Goal: Complete application form

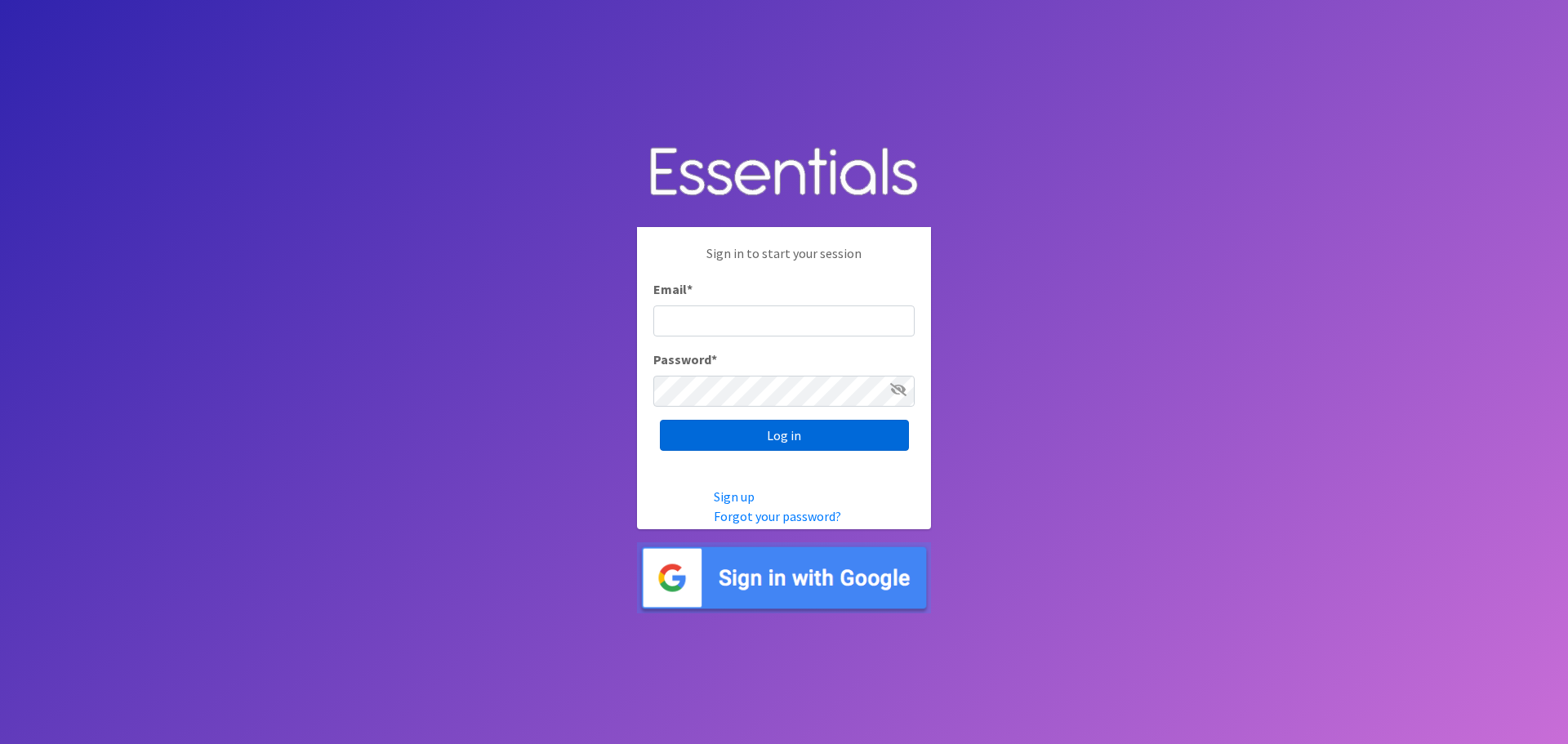
type input "[EMAIL_ADDRESS][DOMAIN_NAME][PERSON_NAME]"
click at [758, 440] on input "Log in" at bounding box center [784, 436] width 249 height 31
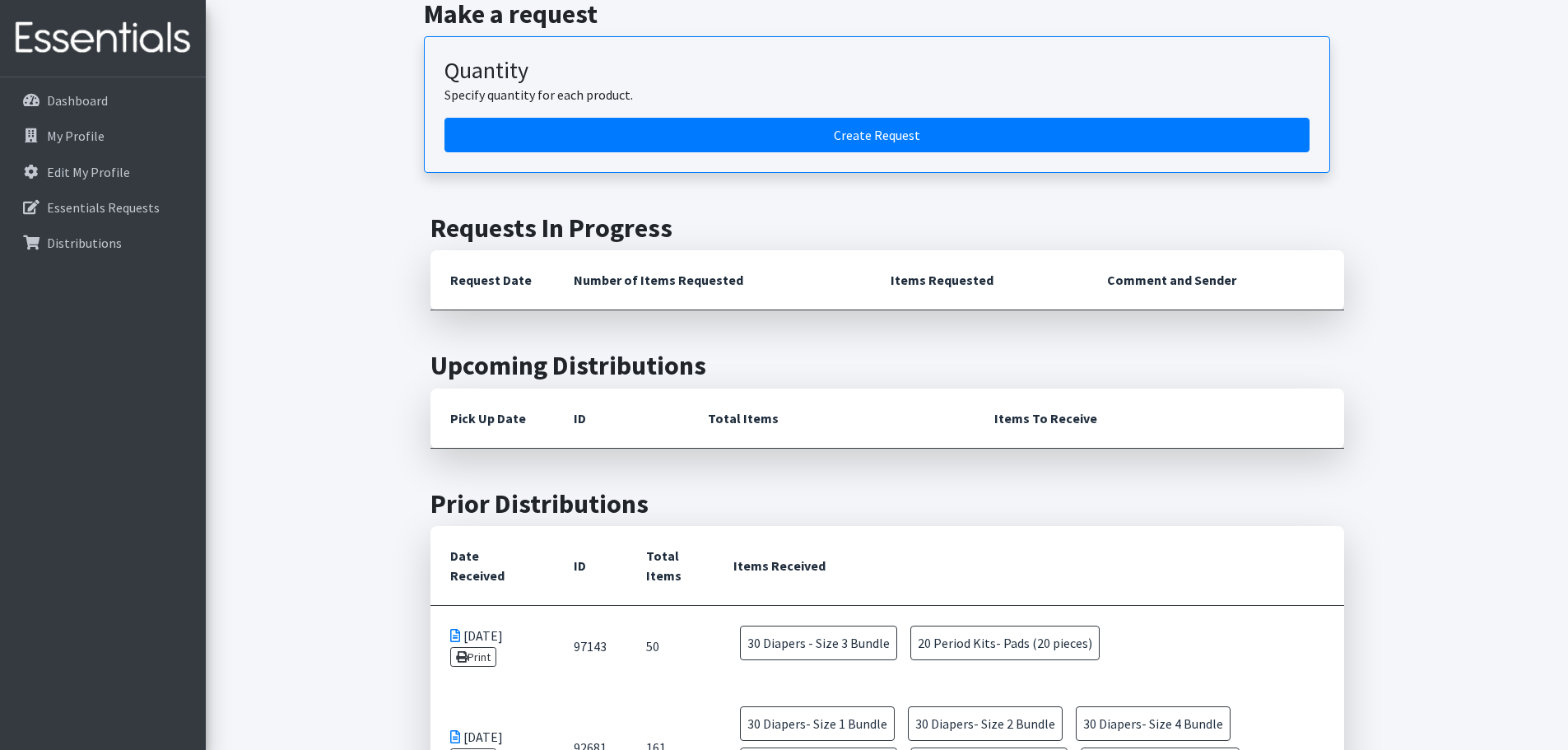
scroll to position [329, 0]
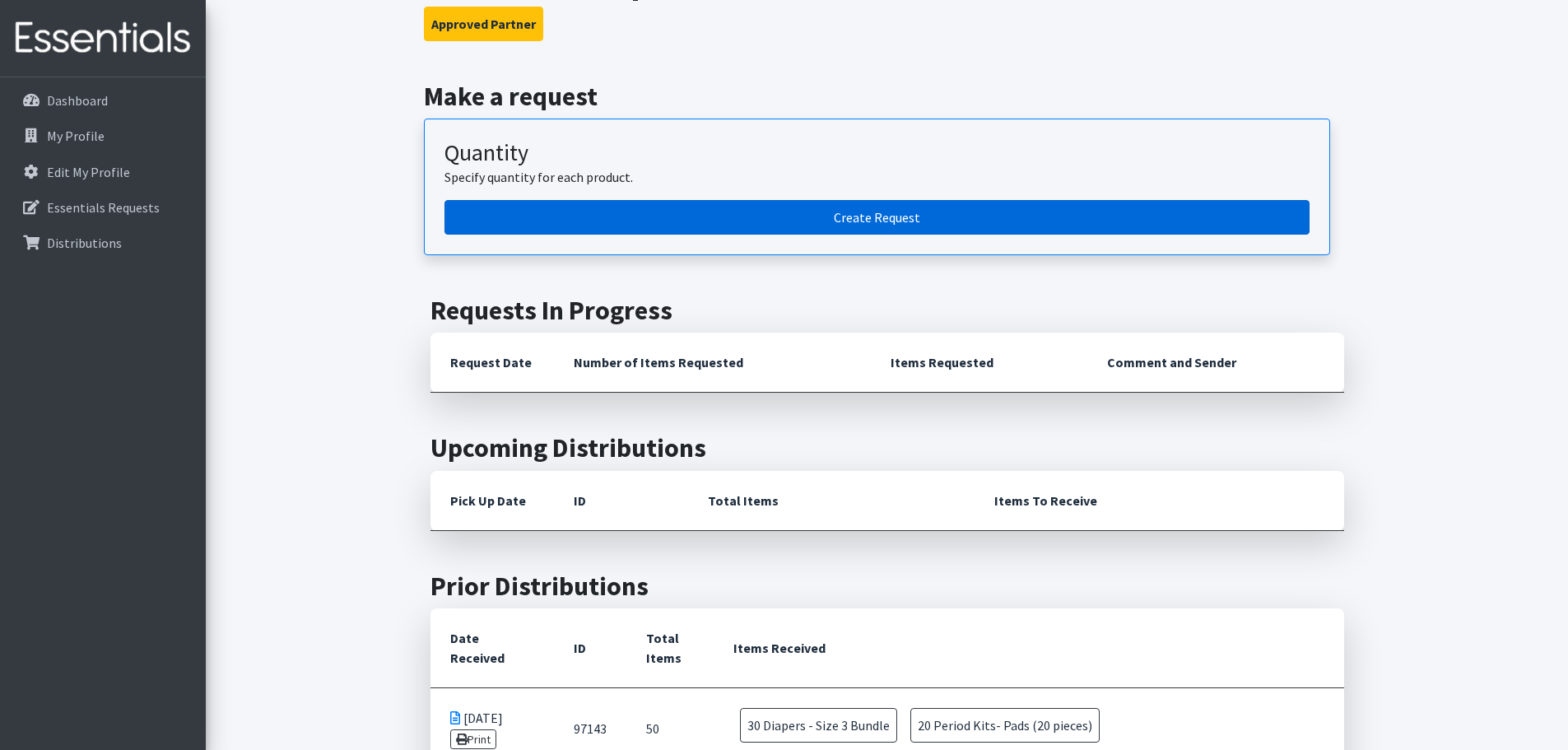
click at [781, 225] on link "Create Request" at bounding box center [877, 218] width 865 height 35
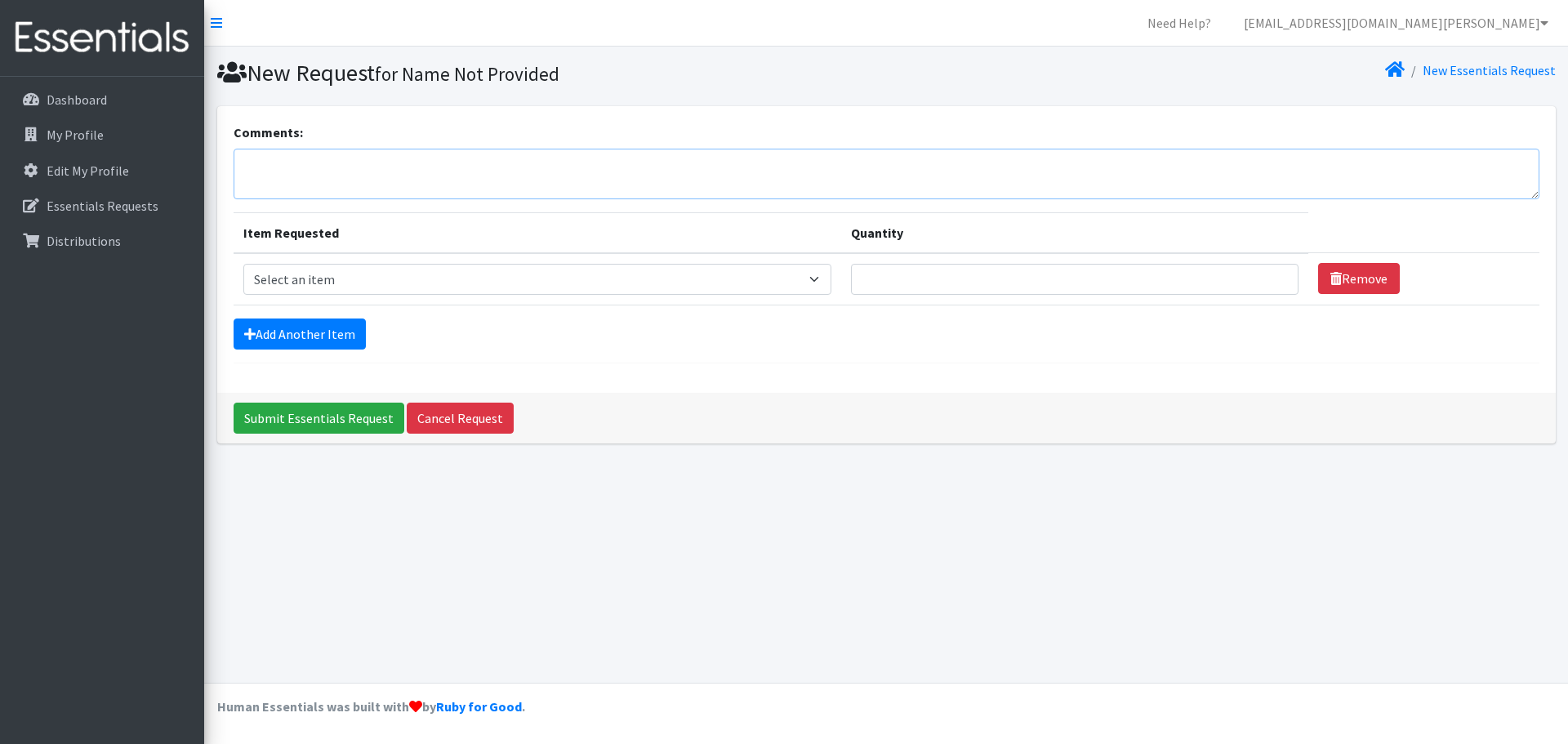
click at [387, 181] on textarea "Comments:" at bounding box center [886, 173] width 1306 height 50
click at [76, 99] on p "Dashboard" at bounding box center [76, 100] width 60 height 16
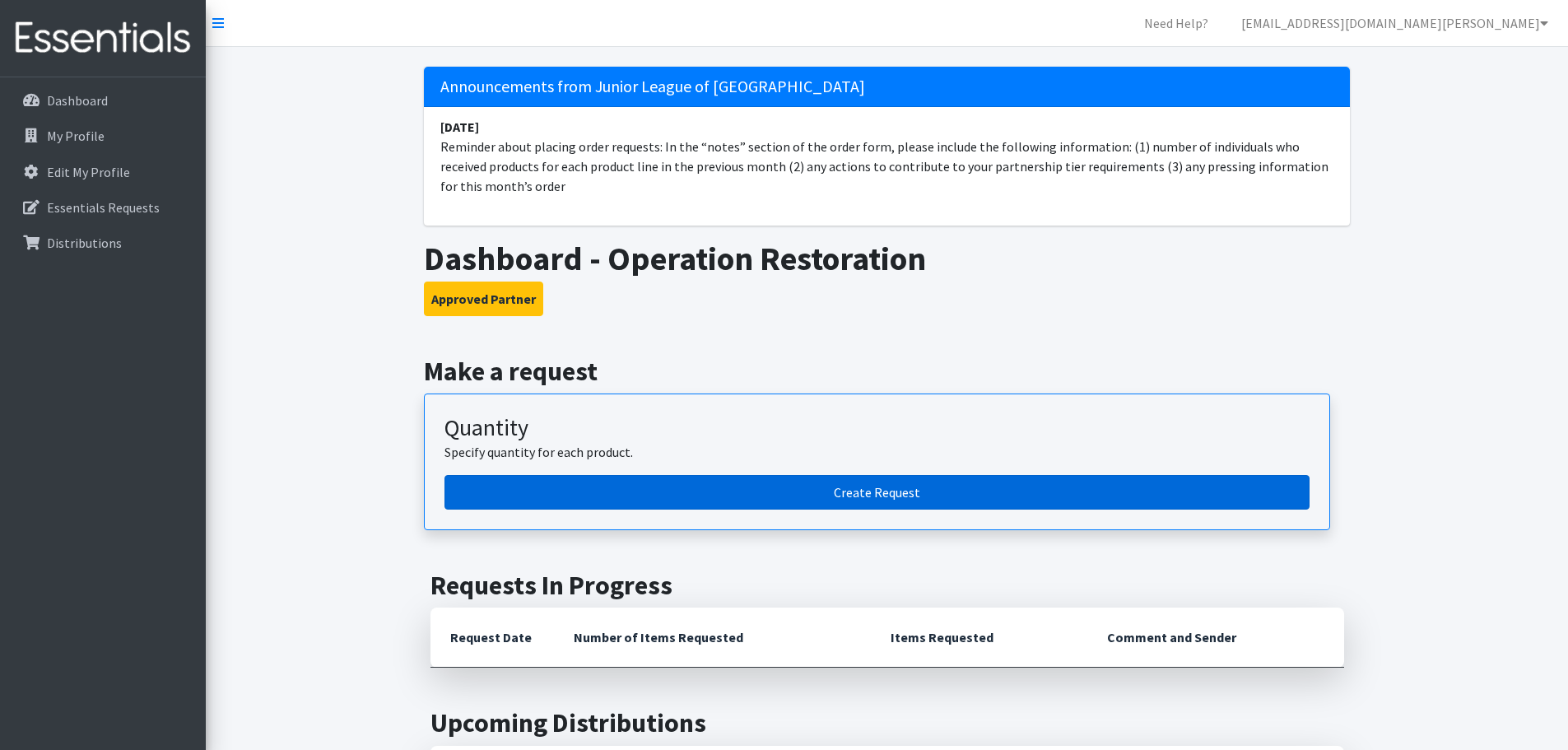
click at [754, 501] on link "Create Request" at bounding box center [877, 493] width 865 height 35
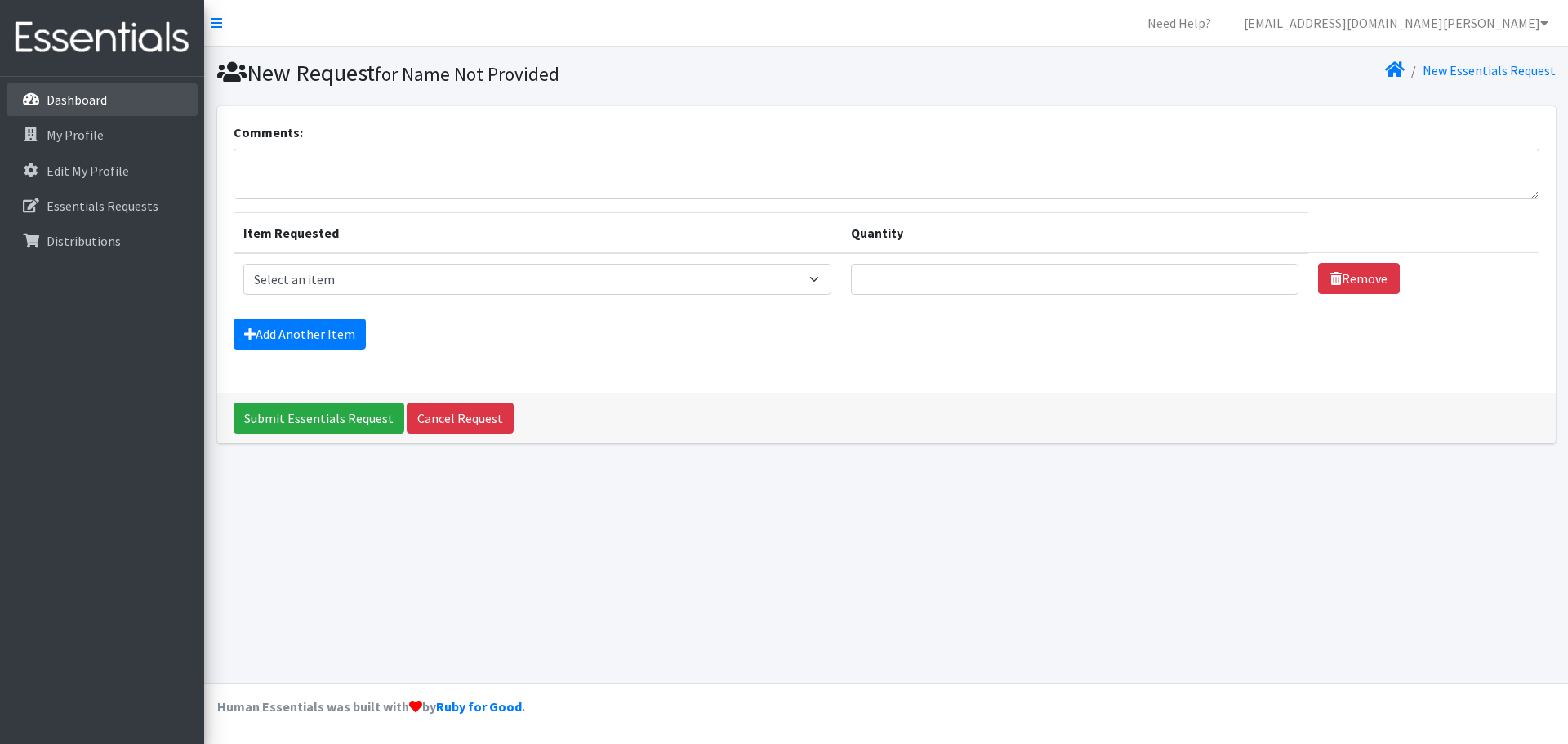
click at [91, 97] on p "Dashboard" at bounding box center [76, 100] width 60 height 16
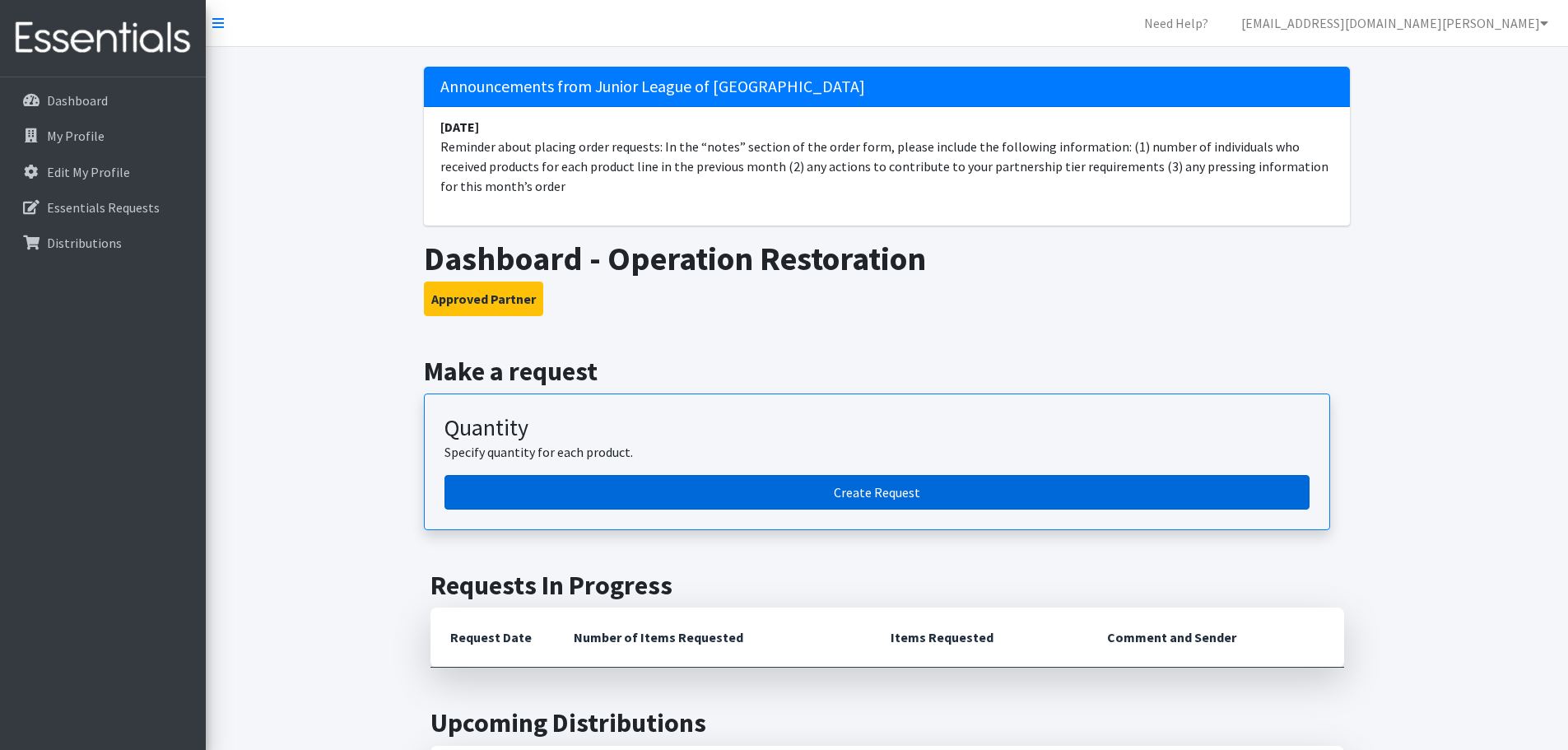
click at [538, 505] on link "Create Request" at bounding box center [877, 493] width 865 height 35
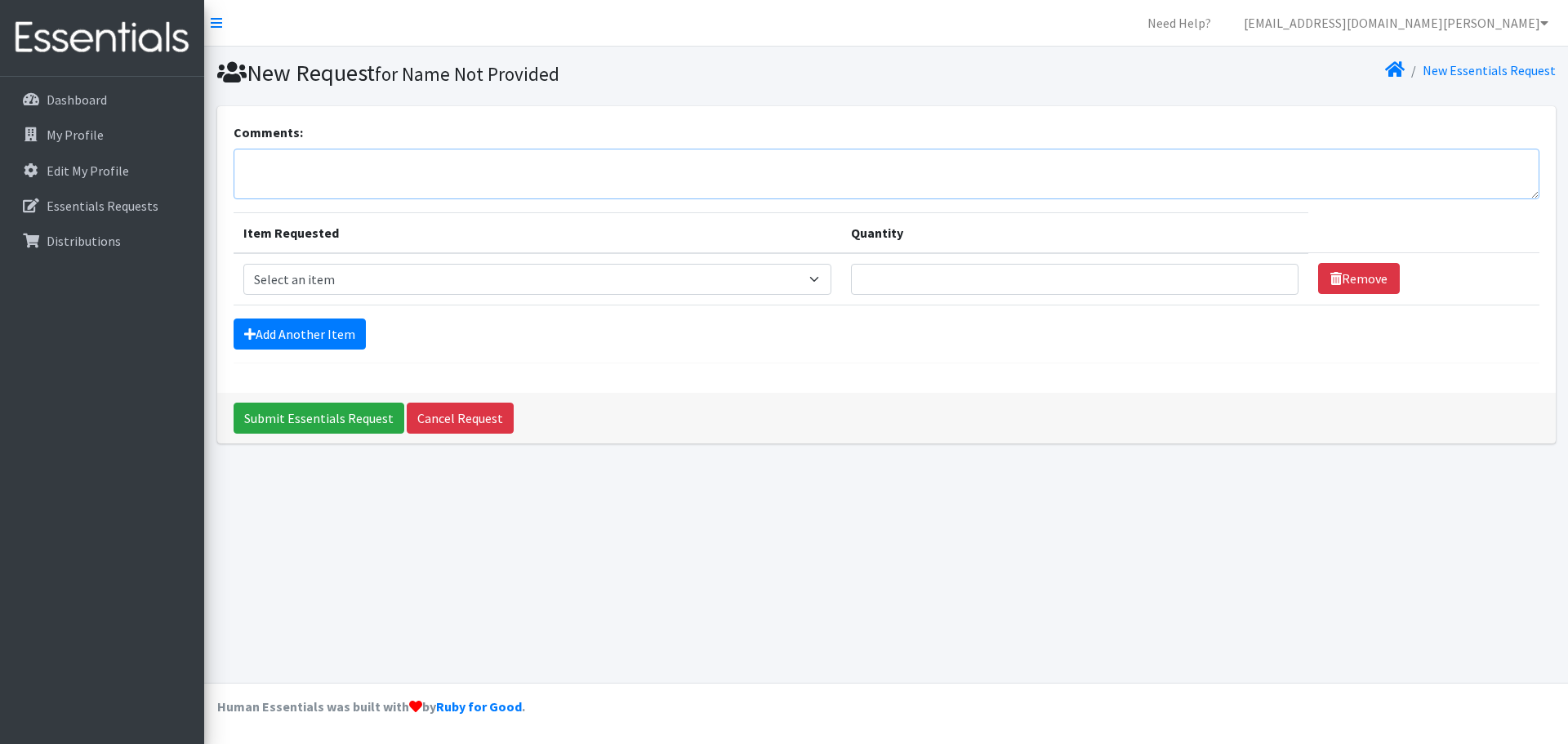
click at [276, 175] on textarea "Comments:" at bounding box center [886, 173] width 1306 height 50
type textarea "1. Served"
click at [93, 98] on p "Dashboard" at bounding box center [76, 100] width 60 height 16
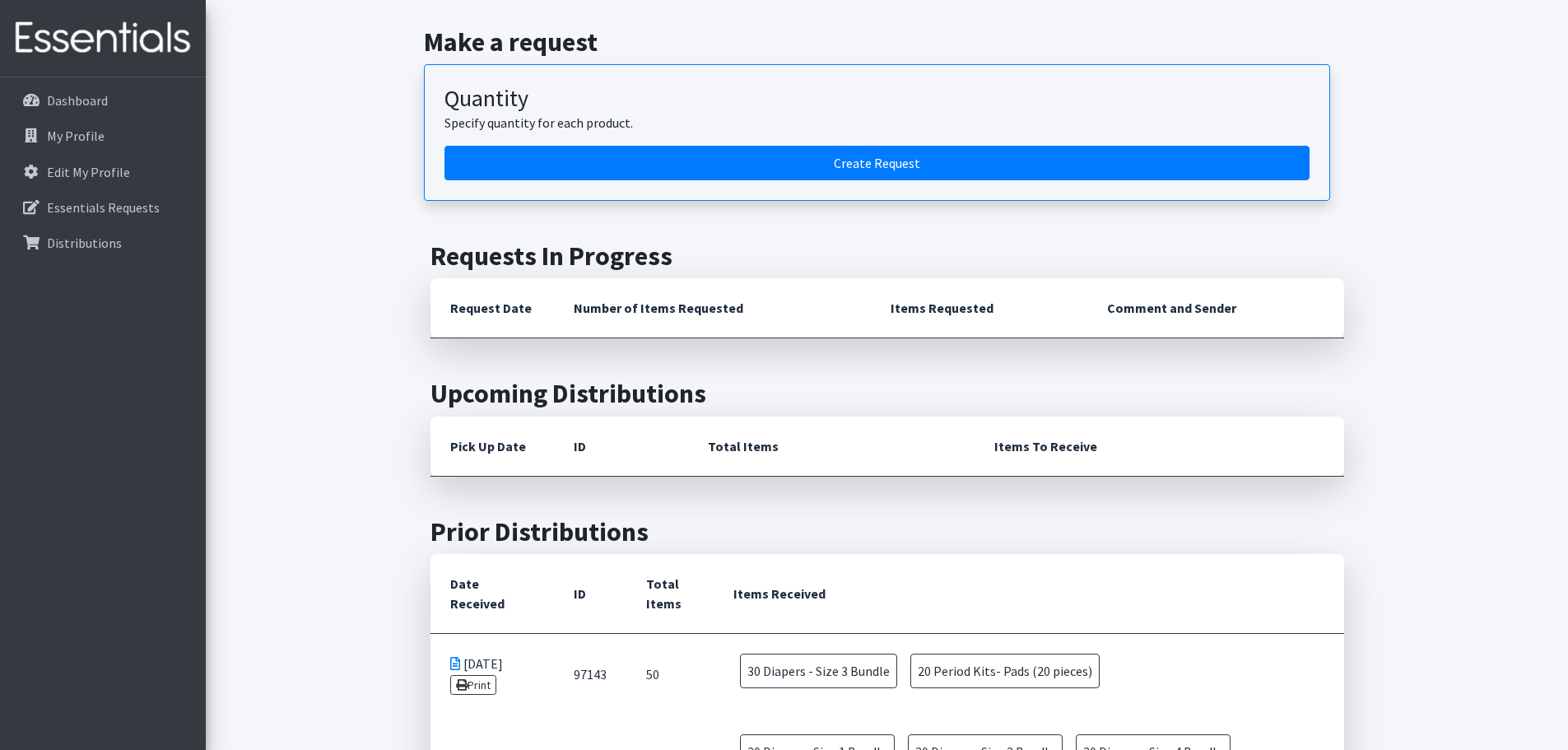
scroll to position [412, 0]
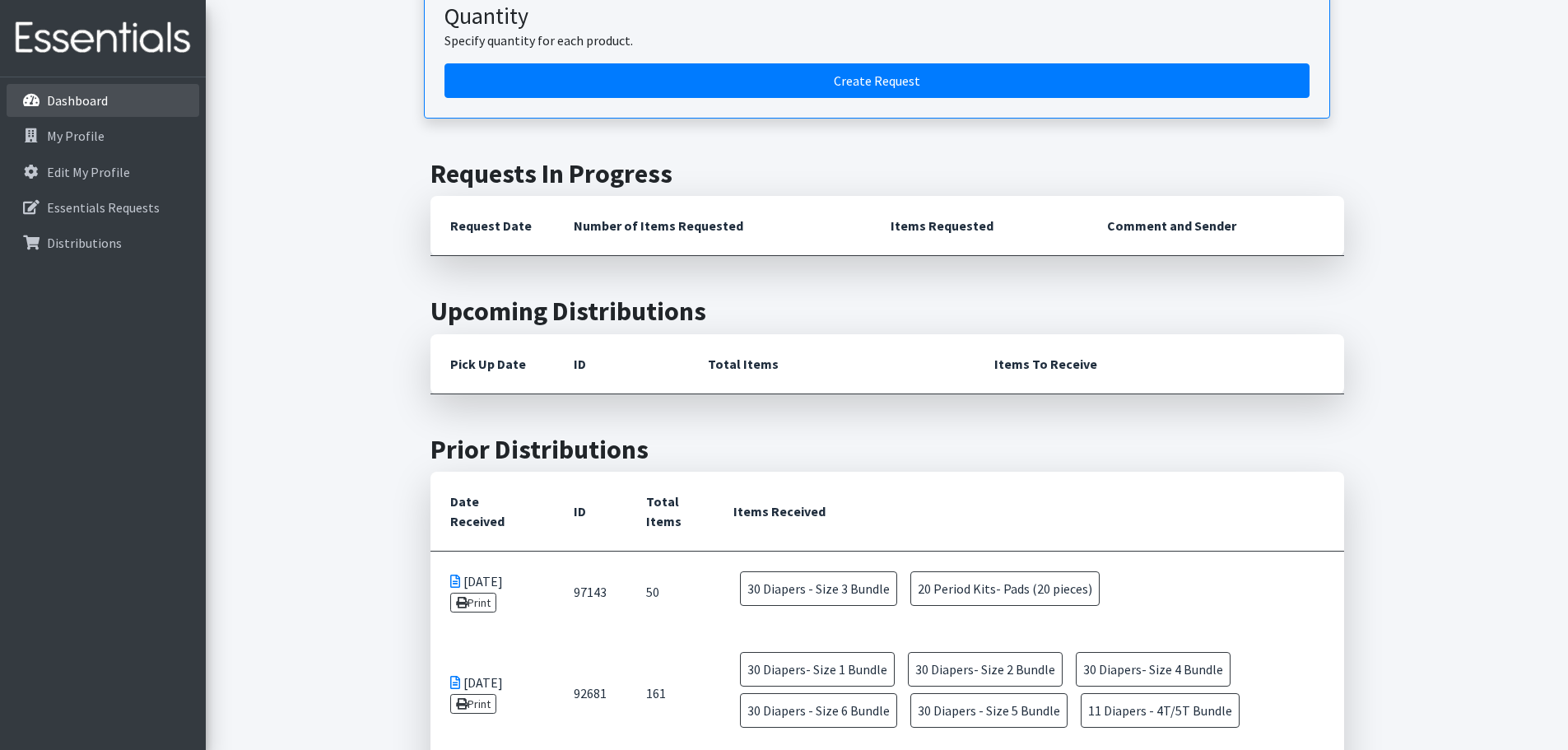
click at [147, 106] on link "Dashboard" at bounding box center [103, 101] width 193 height 33
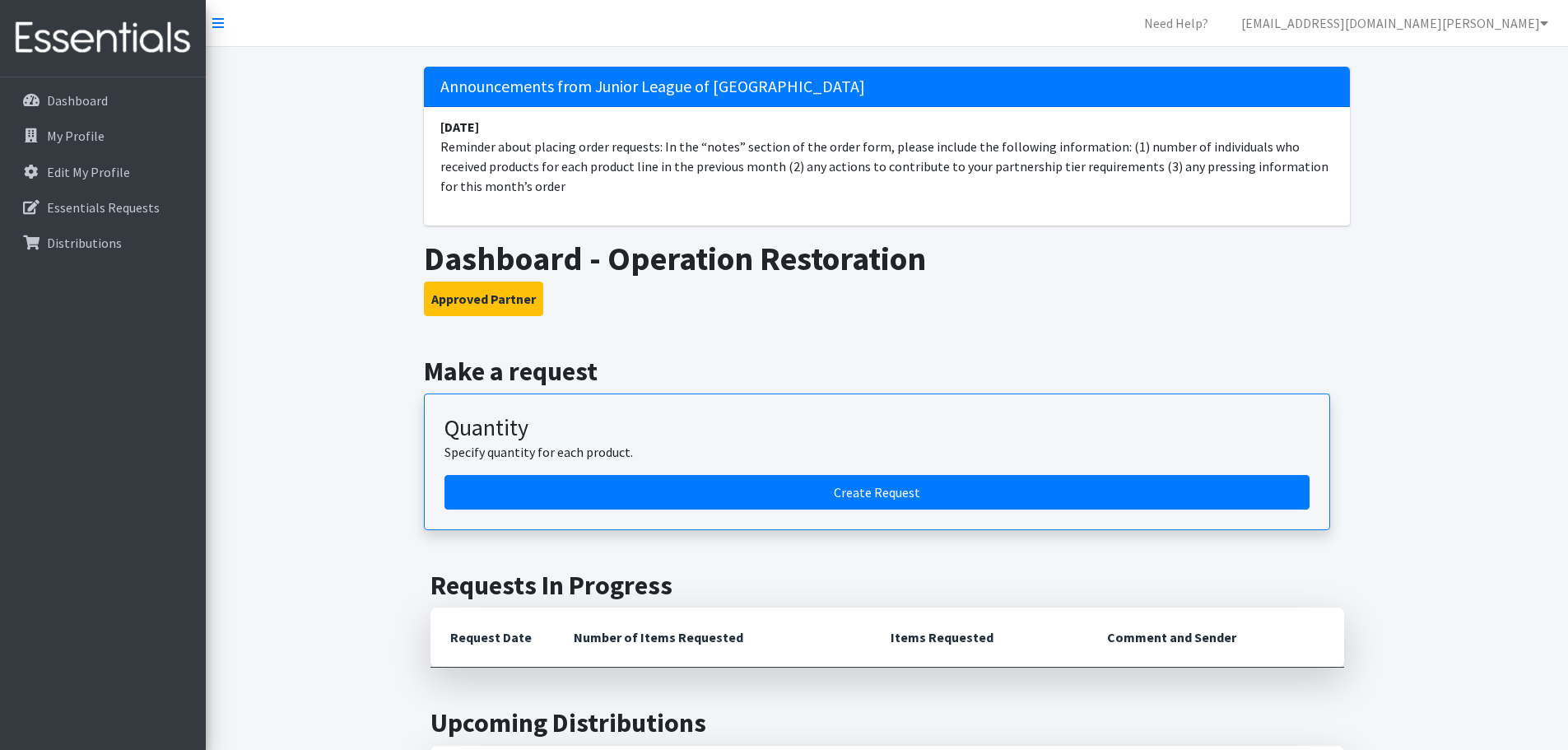
scroll to position [82, 0]
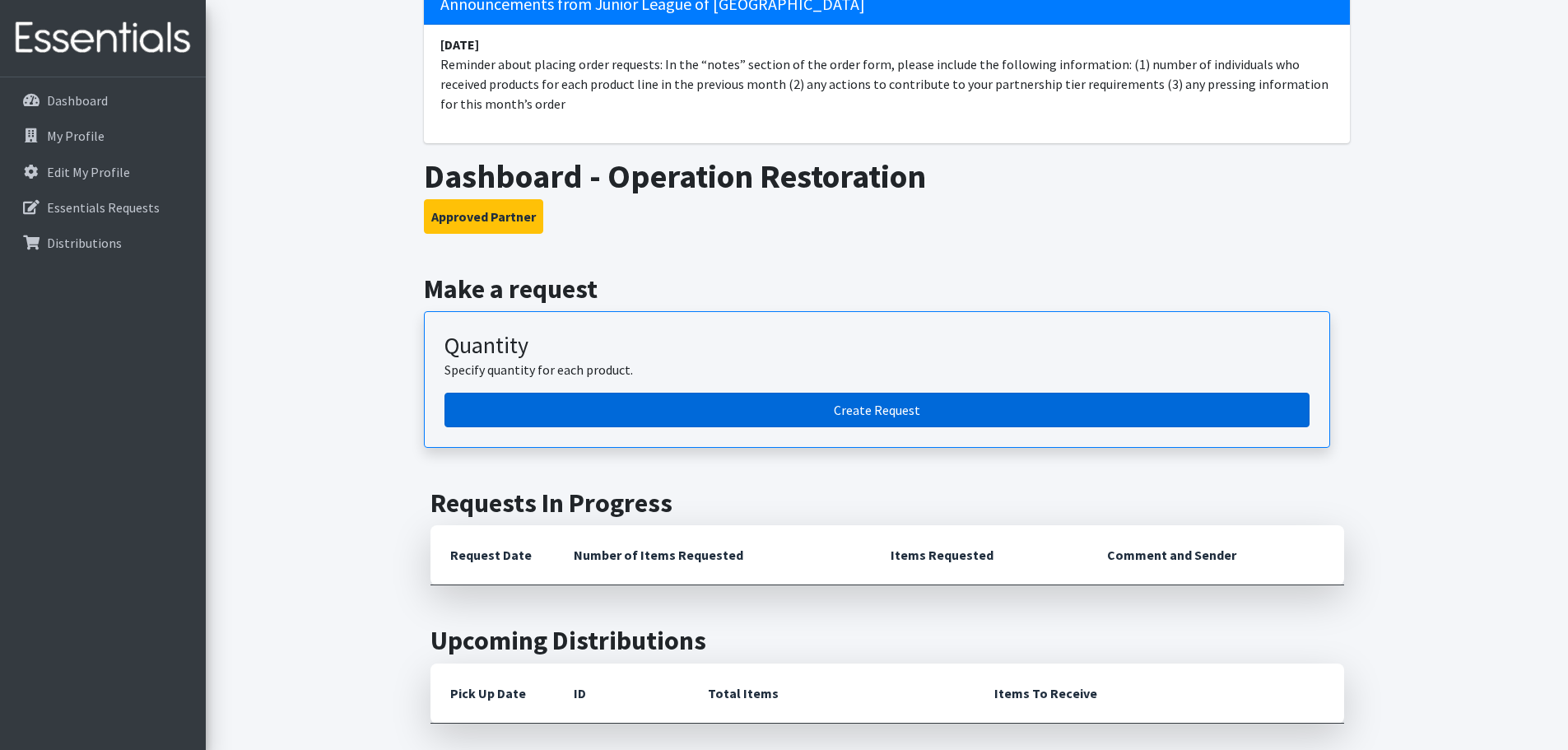
click at [671, 395] on link "Create Request" at bounding box center [877, 410] width 865 height 35
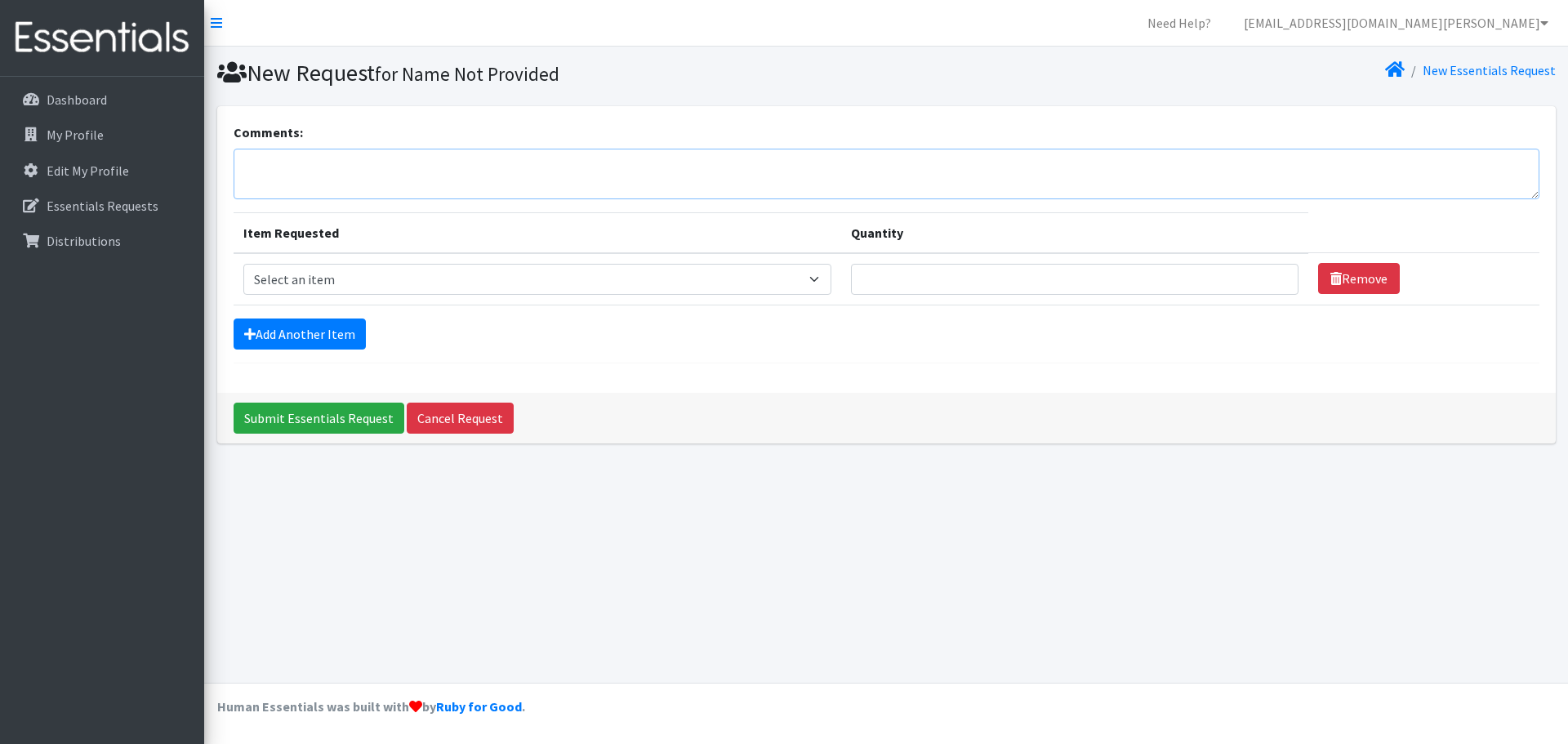
click at [257, 167] on textarea "Comments:" at bounding box center [886, 173] width 1306 height 50
drag, startPoint x: 474, startPoint y: 171, endPoint x: 184, endPoint y: 204, distance: 291.9
click at [184, 204] on div "Need Help? grants@or-nola.org My Co-Workers My Profile Logout Dashboard My Prof…" at bounding box center [784, 372] width 1568 height 744
type textarea "1. served 15 clients with sanitary kits."
click at [109, 199] on p "Essentials Requests" at bounding box center [102, 206] width 112 height 16
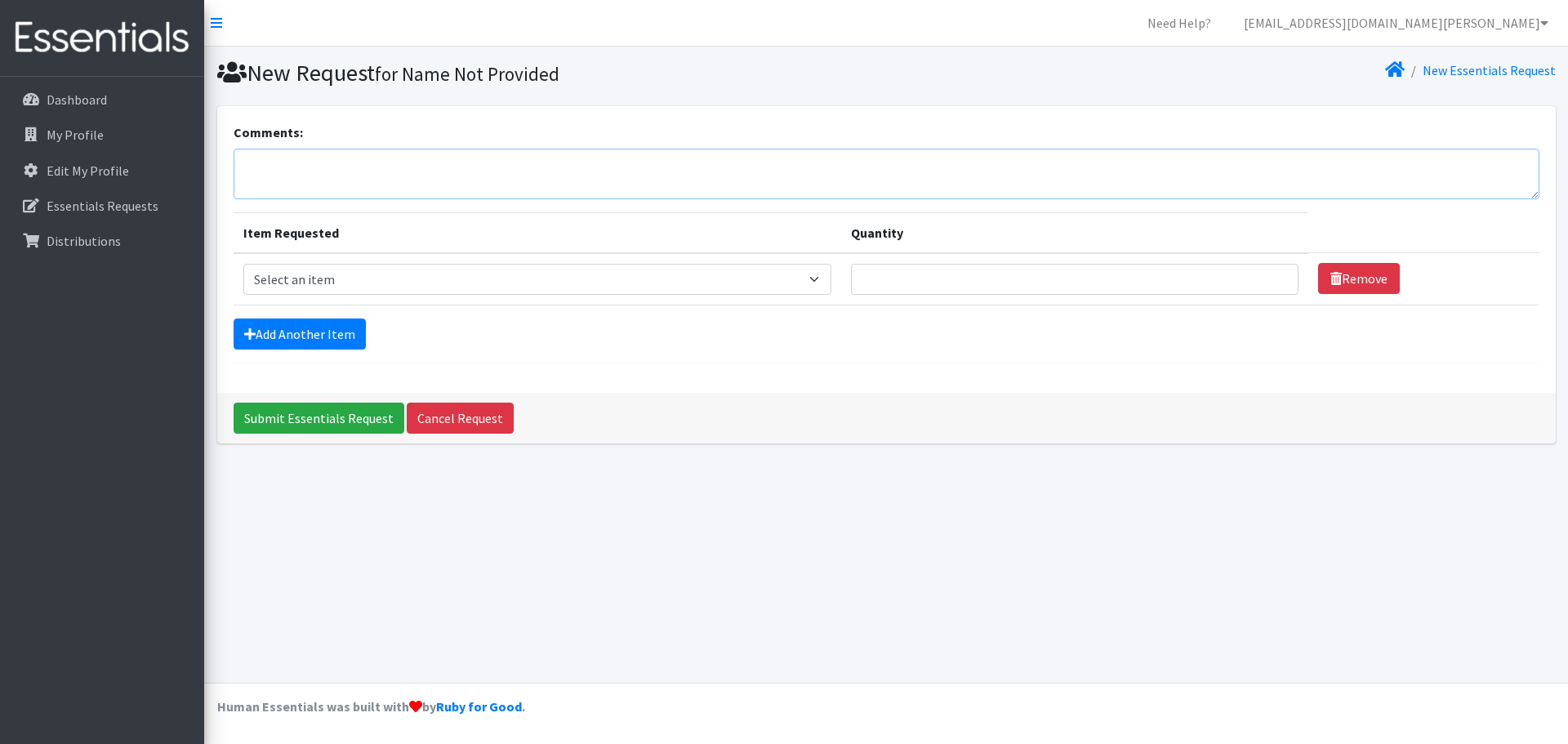
click at [453, 185] on textarea "Comments:" at bounding box center [886, 173] width 1306 height 50
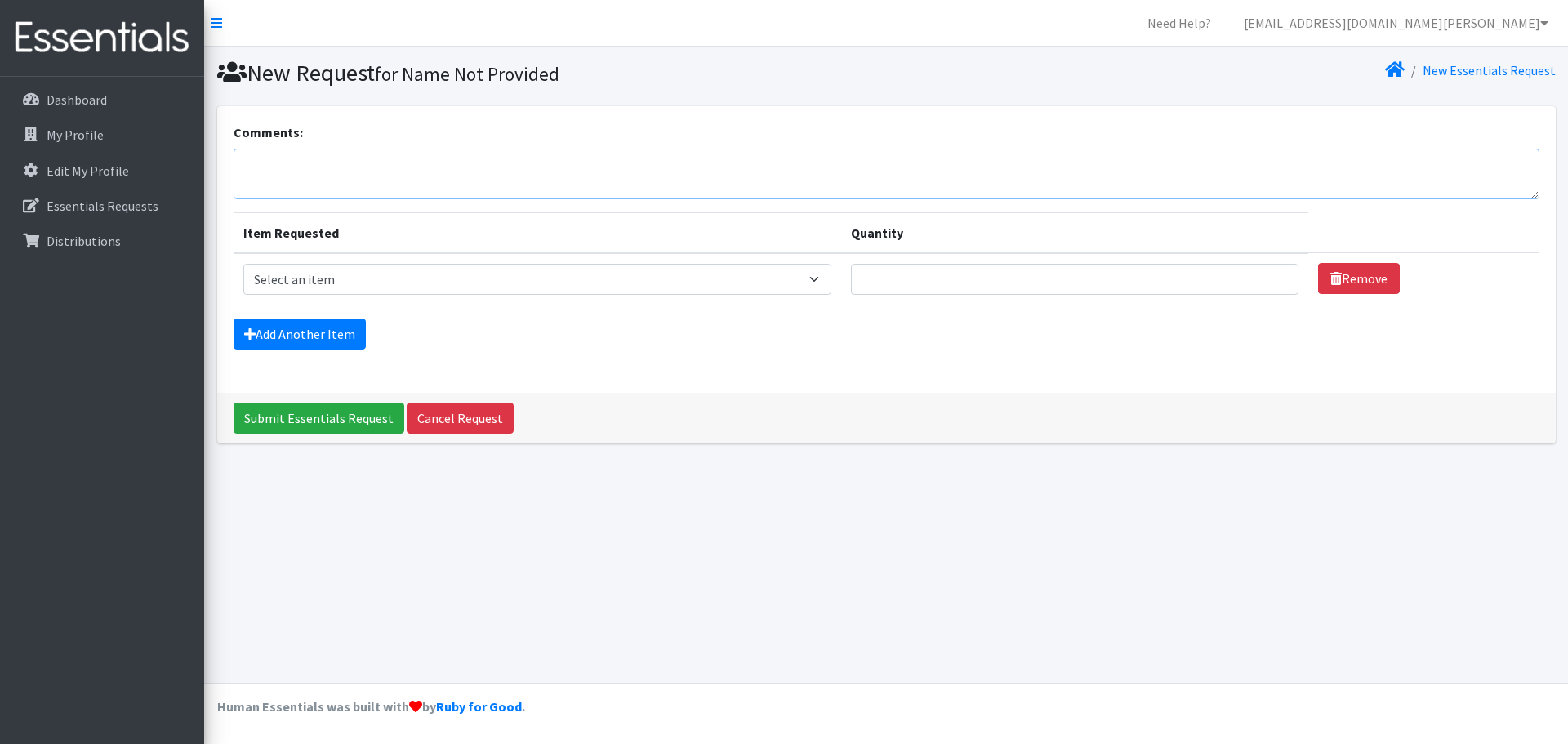
click at [453, 185] on textarea "Comments:" at bounding box center [886, 173] width 1306 height 50
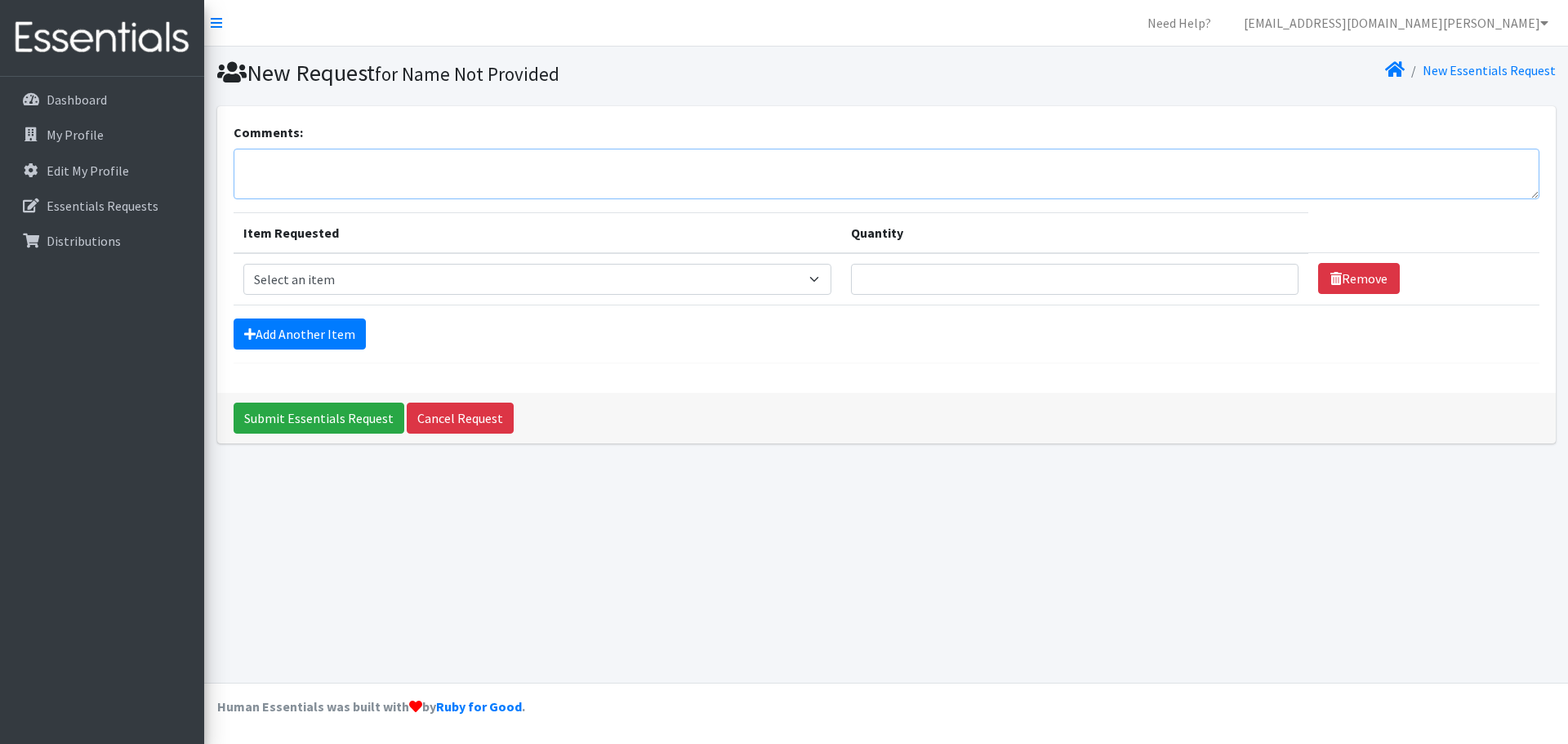
click at [453, 185] on textarea "Comments:" at bounding box center [886, 173] width 1306 height 50
type textarea "1. 30 clients received diapers and 17 received hygiene items. 3. Clients have b…"
click at [825, 280] on select "Select an item Diaper - 2T/3T Bundle Diapers - 3T/4T Bundle Diapers - 4T/5T Bun…" at bounding box center [538, 280] width 589 height 31
select select "14879"
click at [243, 264] on select "Select an item Diaper - 2T/3T Bundle Diapers - 3T/4T Bundle Diapers - 4T/5T Bun…" at bounding box center [538, 280] width 589 height 31
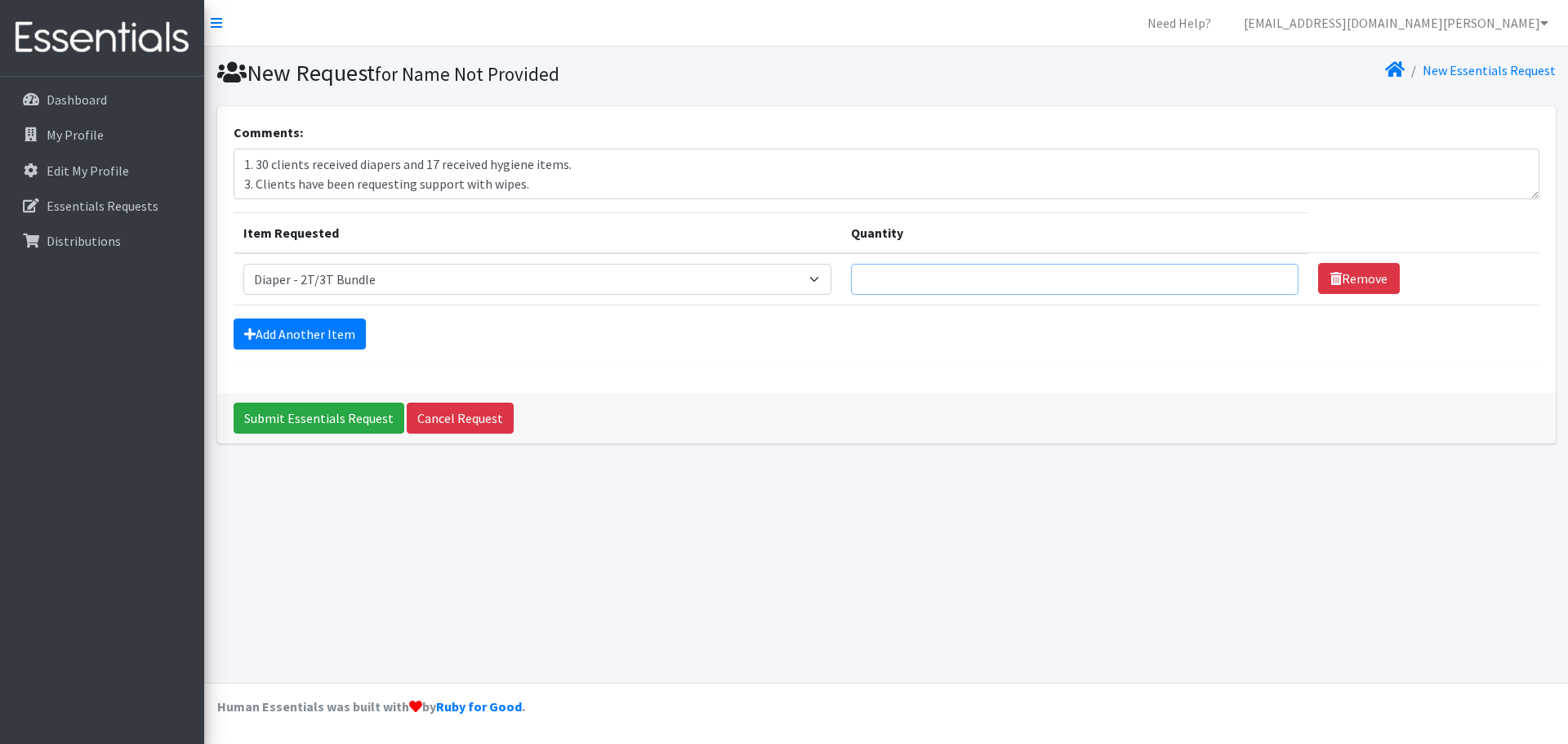
click at [889, 277] on input "Quantity" at bounding box center [1074, 280] width 448 height 31
click at [1271, 275] on input "1" at bounding box center [1074, 280] width 448 height 31
click at [1270, 276] on input "2" at bounding box center [1074, 280] width 448 height 31
click at [1270, 276] on input "3" at bounding box center [1074, 280] width 448 height 31
click at [1270, 276] on input "4" at bounding box center [1074, 280] width 448 height 31
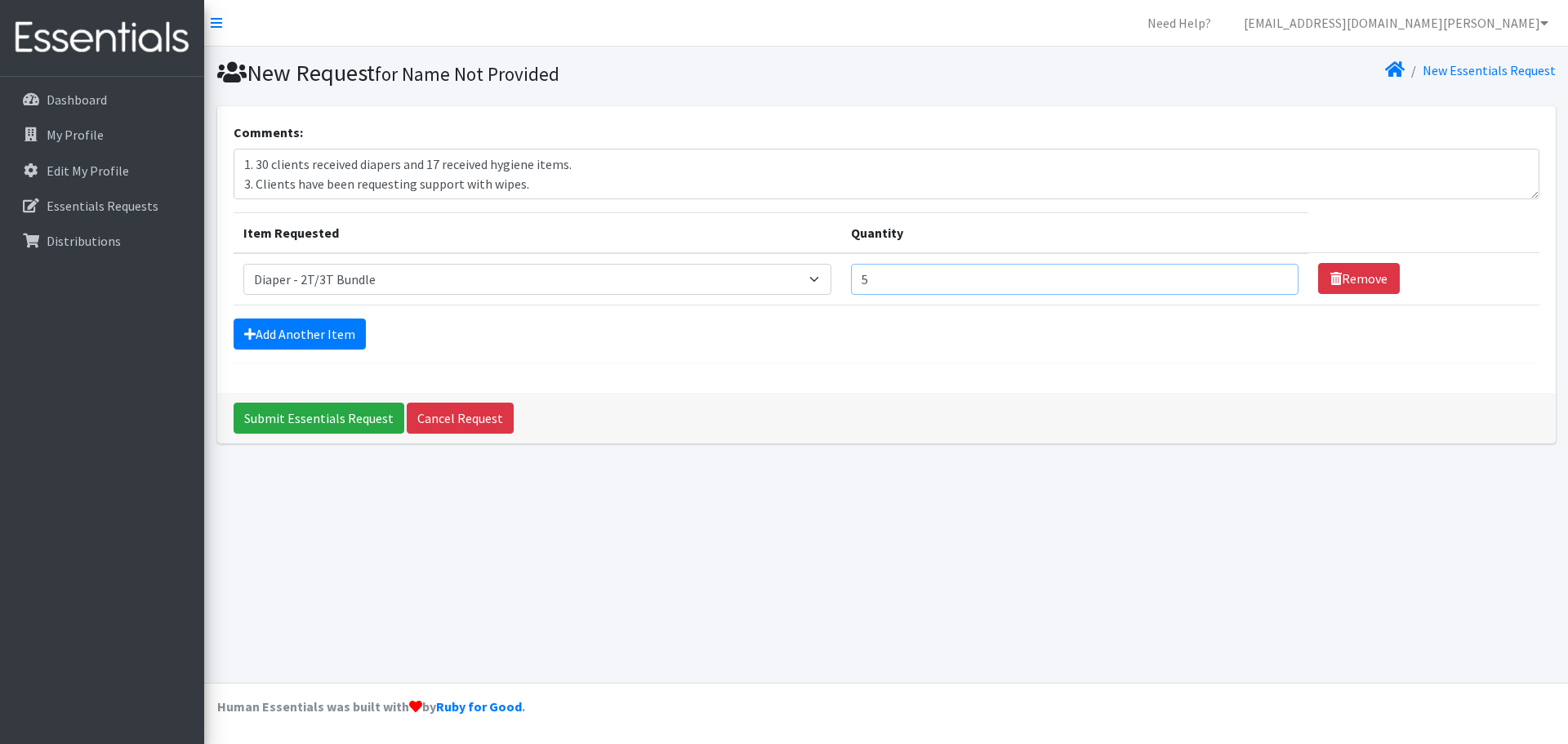
type input "5"
click at [1270, 276] on input "5" at bounding box center [1074, 280] width 448 height 31
click at [827, 277] on select "Select an item Diaper - 2T/3T Bundle Diapers - 3T/4T Bundle Diapers - 4T/5T Bun…" at bounding box center [538, 280] width 589 height 31
select select "14880"
click at [243, 264] on select "Select an item Diaper - 2T/3T Bundle Diapers - 3T/4T Bundle Diapers - 4T/5T Bun…" at bounding box center [538, 280] width 589 height 31
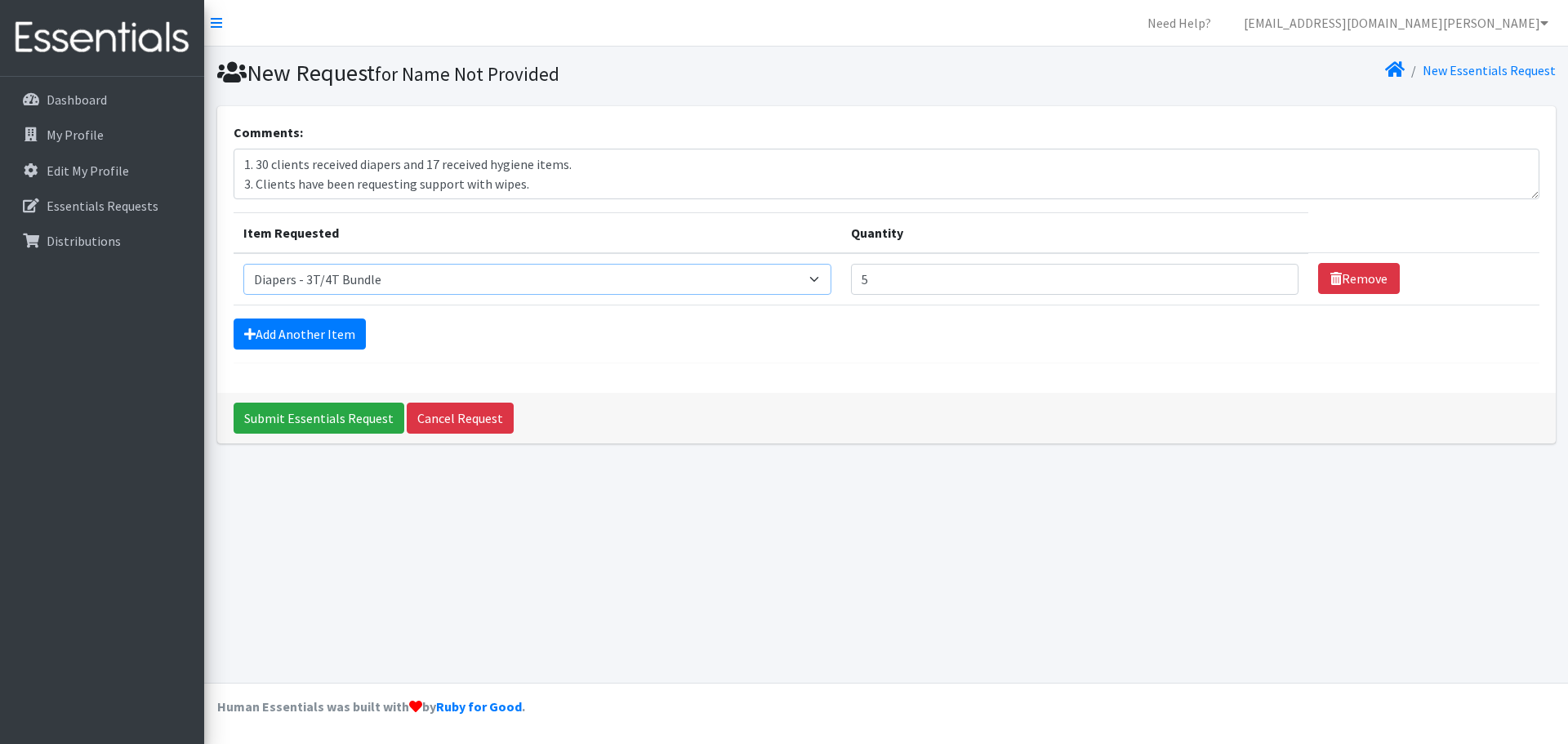
click at [824, 278] on select "Select an item Diaper - 2T/3T Bundle Diapers - 3T/4T Bundle Diapers - 4T/5T Bun…" at bounding box center [538, 280] width 589 height 31
click at [823, 278] on select "Select an item Diaper - 2T/3T Bundle Diapers - 3T/4T Bundle Diapers - 4T/5T Bun…" at bounding box center [538, 280] width 589 height 31
click at [420, 282] on select "Select an item Diaper - 2T/3T Bundle Diapers - 3T/4T Bundle Diapers - 4T/5T Bun…" at bounding box center [538, 280] width 589 height 31
click at [1383, 281] on link "Remove" at bounding box center [1359, 279] width 82 height 31
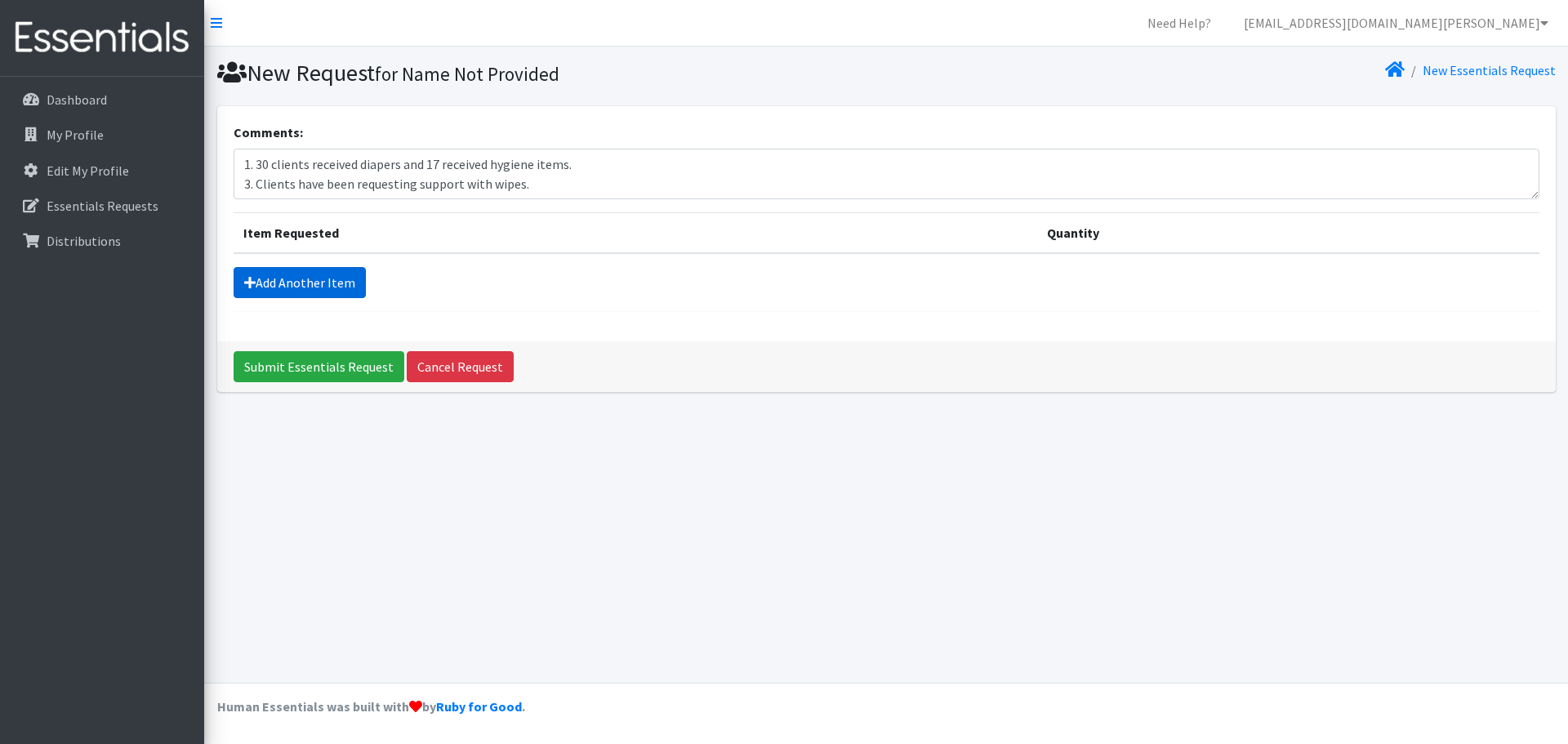
click at [343, 285] on link "Add Another Item" at bounding box center [299, 283] width 132 height 31
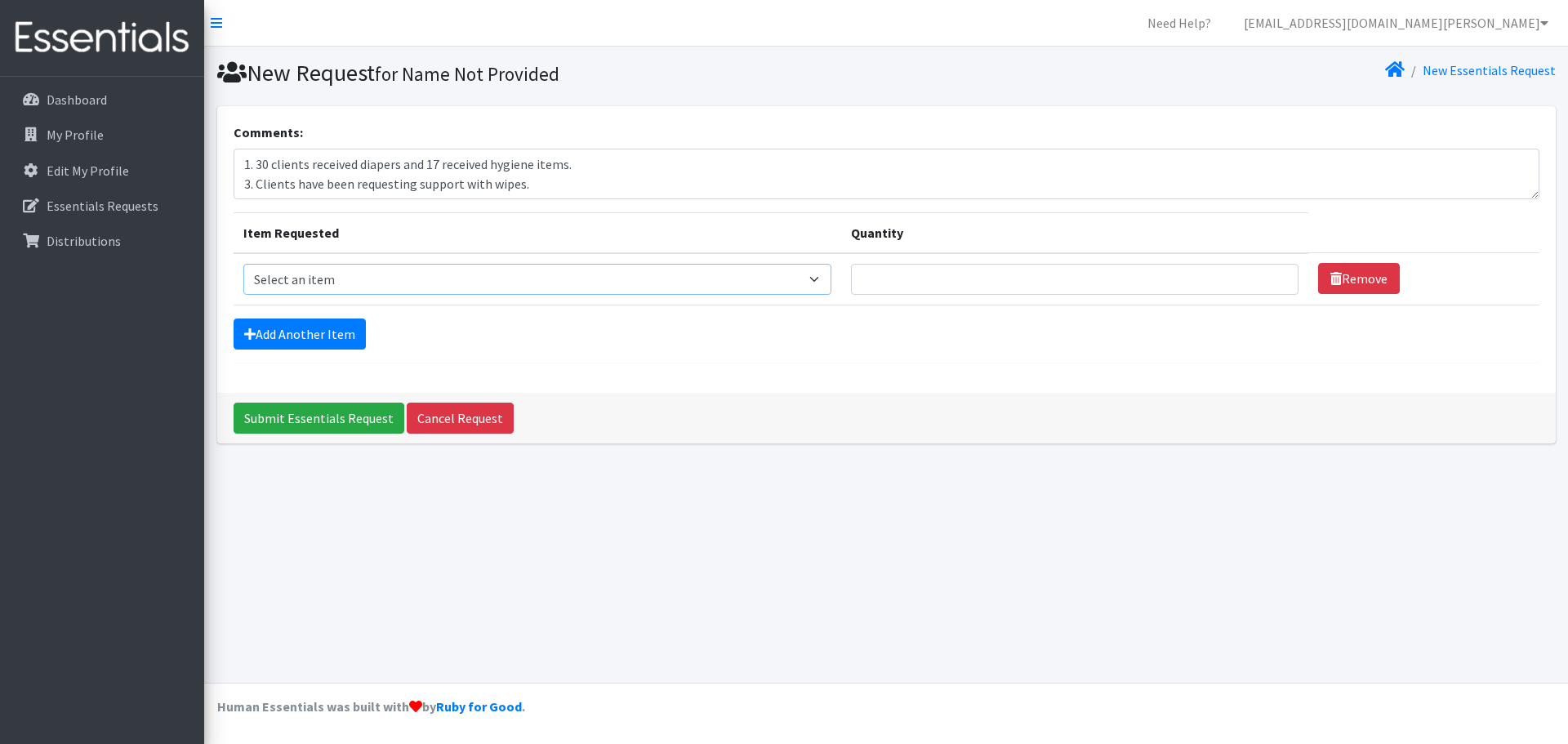
click at [375, 278] on select "Select an item Diaper - 2T/3T Bundle Diapers - 3T/4T Bundle Diapers - 4T/5T Bun…" at bounding box center [538, 280] width 589 height 31
select select "14879"
click at [243, 264] on select "Select an item Diaper - 2T/3T Bundle Diapers - 3T/4T Bundle Diapers - 4T/5T Bun…" at bounding box center [538, 280] width 589 height 31
click at [1273, 277] on input "1" at bounding box center [1074, 280] width 448 height 31
click at [1273, 277] on input "2" at bounding box center [1074, 280] width 448 height 31
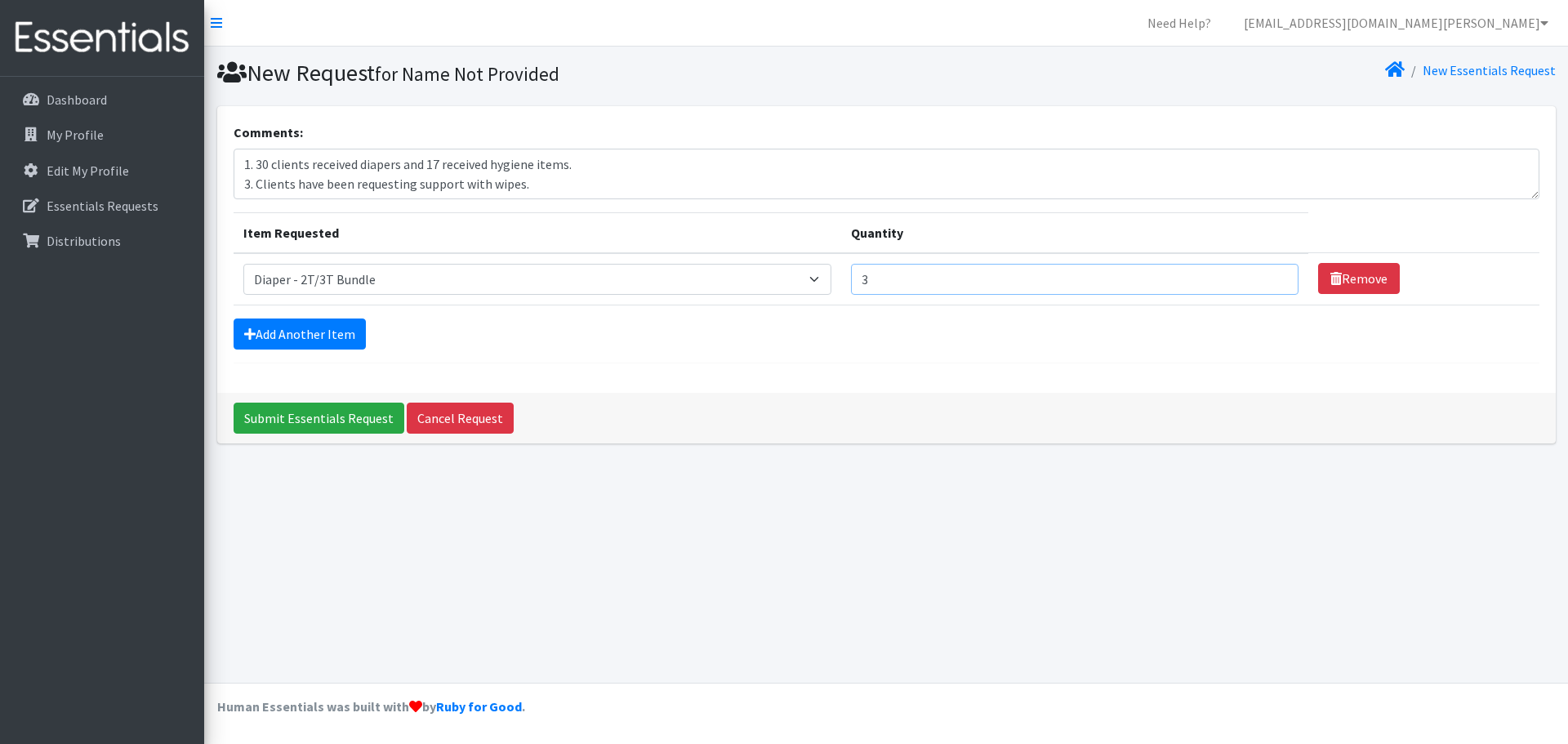
click at [1273, 275] on input "3" at bounding box center [1074, 280] width 448 height 31
click at [1273, 275] on input "4" at bounding box center [1074, 280] width 448 height 31
type input "5"
click at [1273, 275] on input "5" at bounding box center [1074, 280] width 448 height 31
click at [322, 330] on link "Add Another Item" at bounding box center [299, 334] width 132 height 31
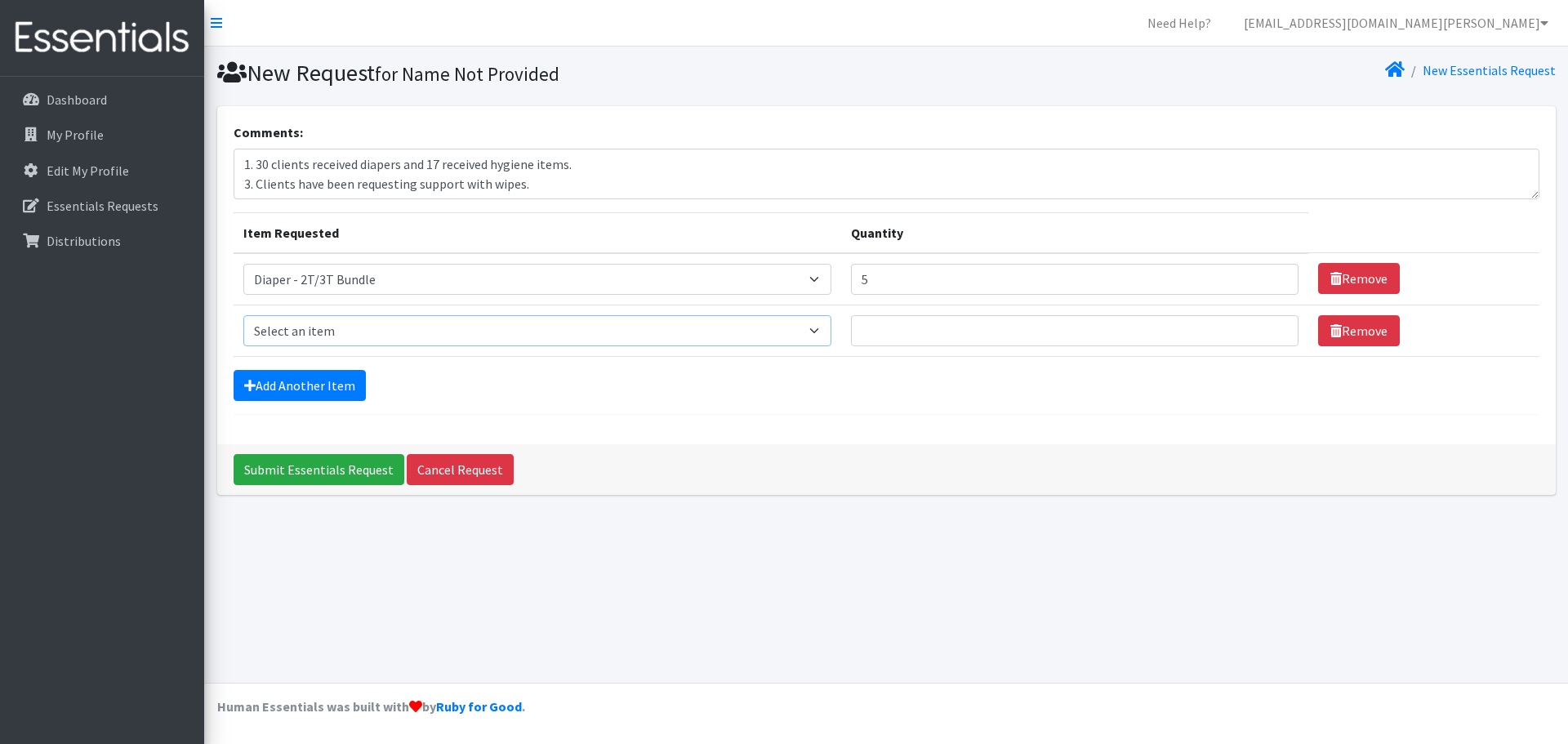
click at [305, 328] on select "Select an item Diaper - 2T/3T Bundle Diapers - 3T/4T Bundle Diapers - 4T/5T Bun…" at bounding box center [538, 331] width 589 height 31
select select "14881"
click at [243, 315] on select "Select an item Diaper - 2T/3T Bundle Diapers - 3T/4T Bundle Diapers - 4T/5T Bun…" at bounding box center [538, 331] width 589 height 31
click at [1002, 332] on input "Quantity" at bounding box center [1074, 331] width 448 height 31
type input "5"
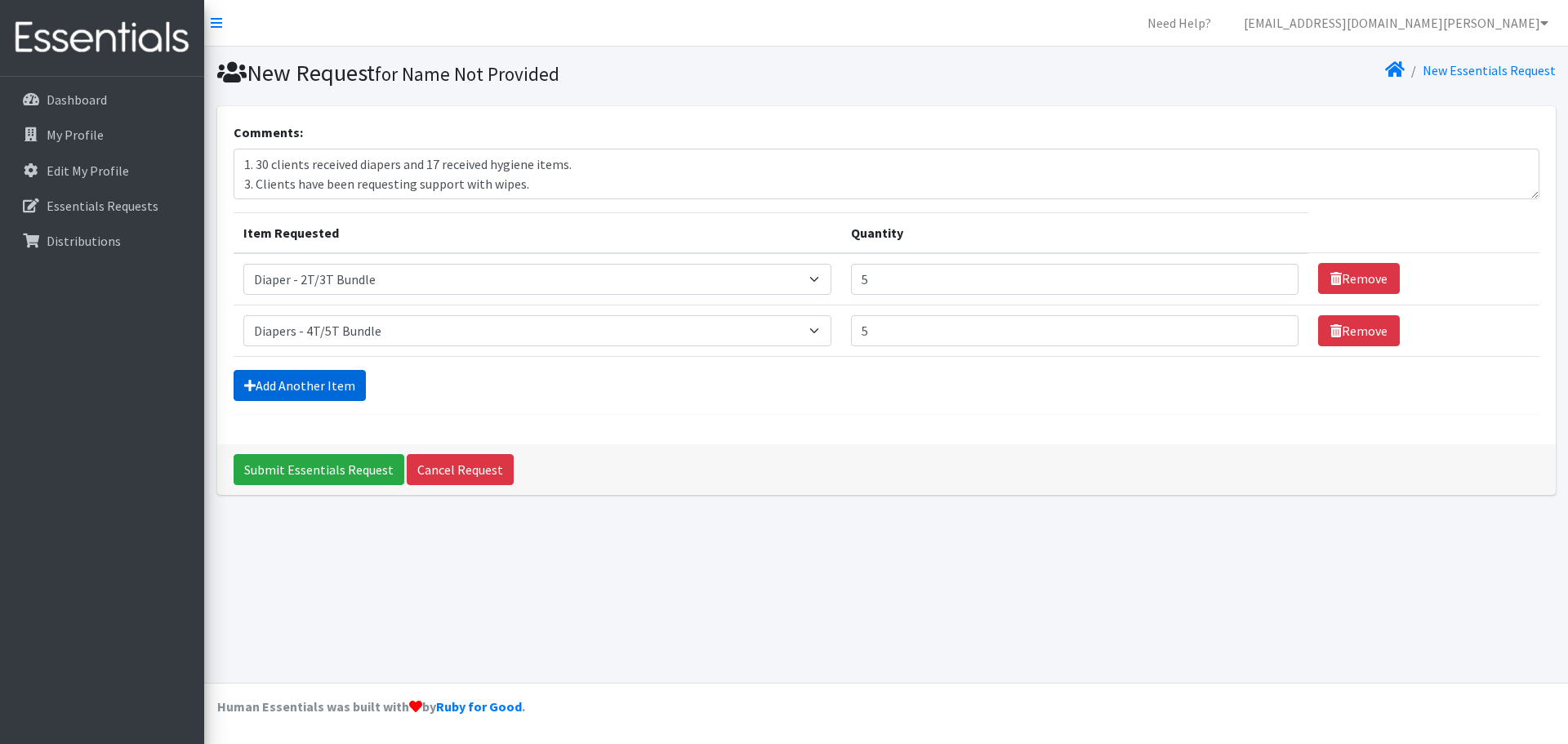
click at [326, 382] on link "Add Another Item" at bounding box center [299, 386] width 132 height 31
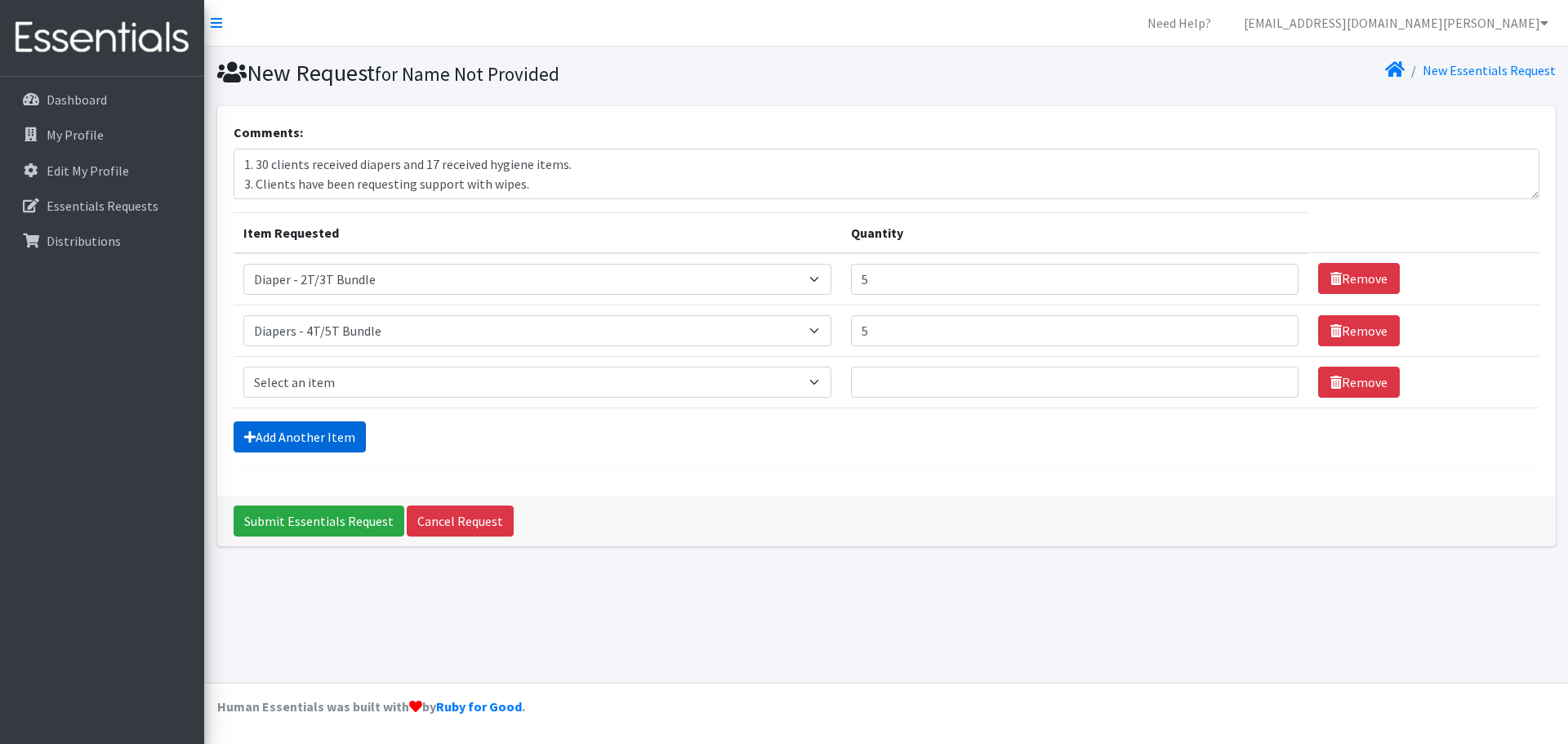
click at [324, 443] on link "Add Another Item" at bounding box center [299, 437] width 132 height 31
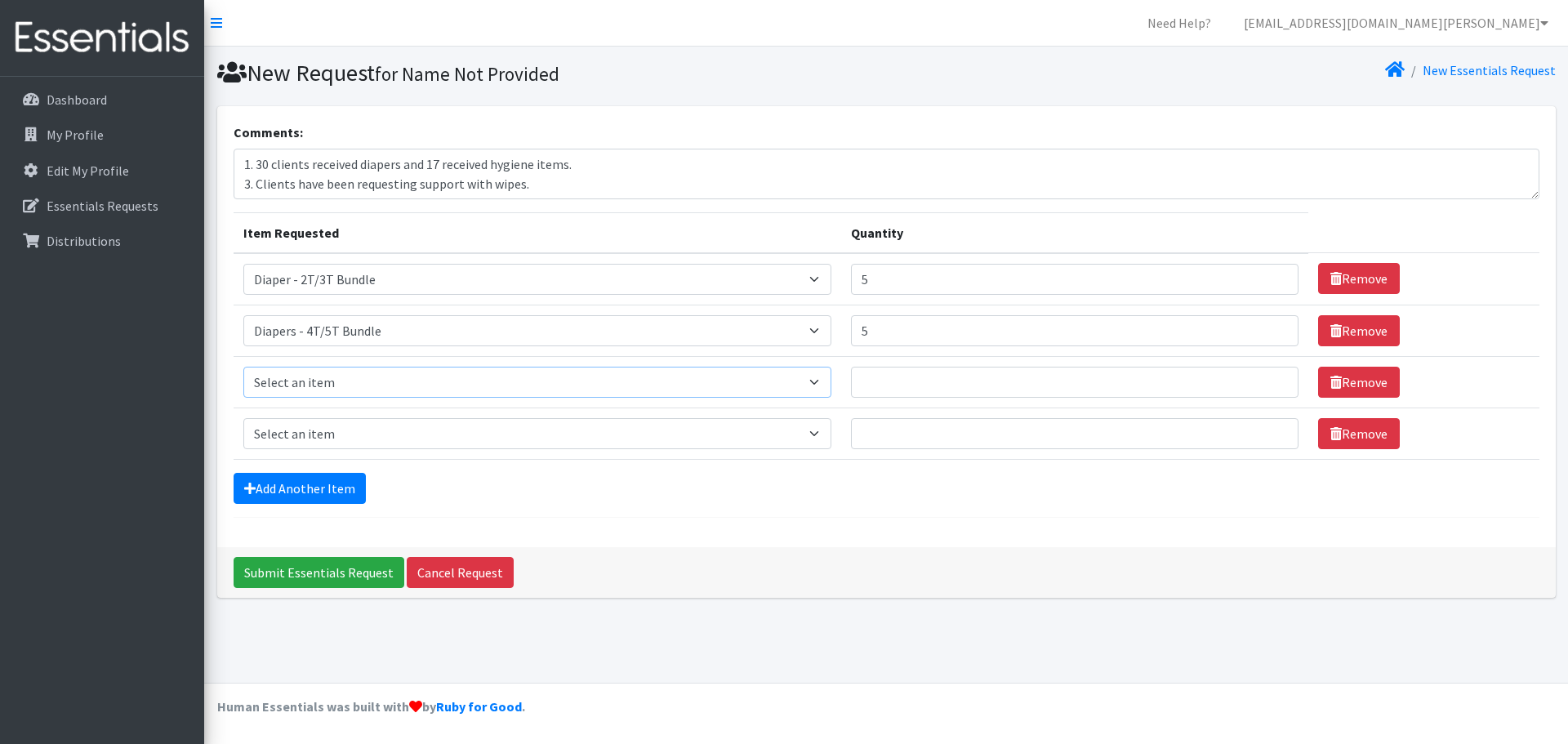
click at [832, 383] on select "Select an item Diaper - 2T/3T Bundle Diapers - 3T/4T Bundle Diapers - 4T/5T Bun…" at bounding box center [538, 383] width 589 height 31
select select "14877"
click at [243, 367] on select "Select an item Diaper - 2T/3T Bundle Diapers - 3T/4T Bundle Diapers - 4T/5T Bun…" at bounding box center [538, 383] width 589 height 31
click at [905, 379] on input "Quantity" at bounding box center [1074, 383] width 448 height 31
type input "40"
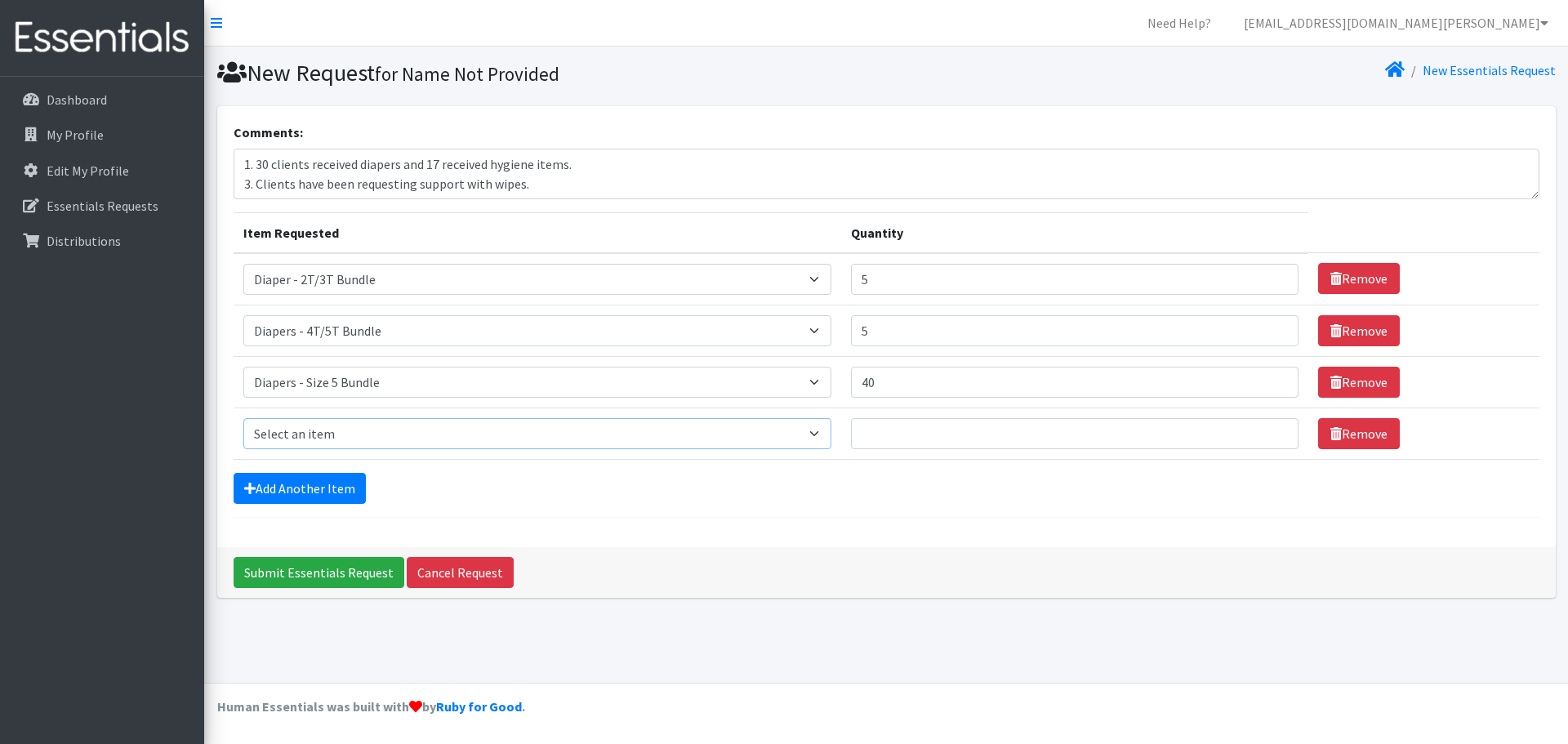
click at [566, 440] on select "Select an item Diaper - 2T/3T Bundle Diapers - 3T/4T Bundle Diapers - 4T/5T Bun…" at bounding box center [538, 434] width 589 height 31
select select "14874"
click at [243, 418] on select "Select an item Diaper - 2T/3T Bundle Diapers - 3T/4T Bundle Diapers - 4T/5T Bun…" at bounding box center [538, 434] width 589 height 31
click at [948, 441] on input "Quantity" at bounding box center [1074, 434] width 448 height 31
type input "20"
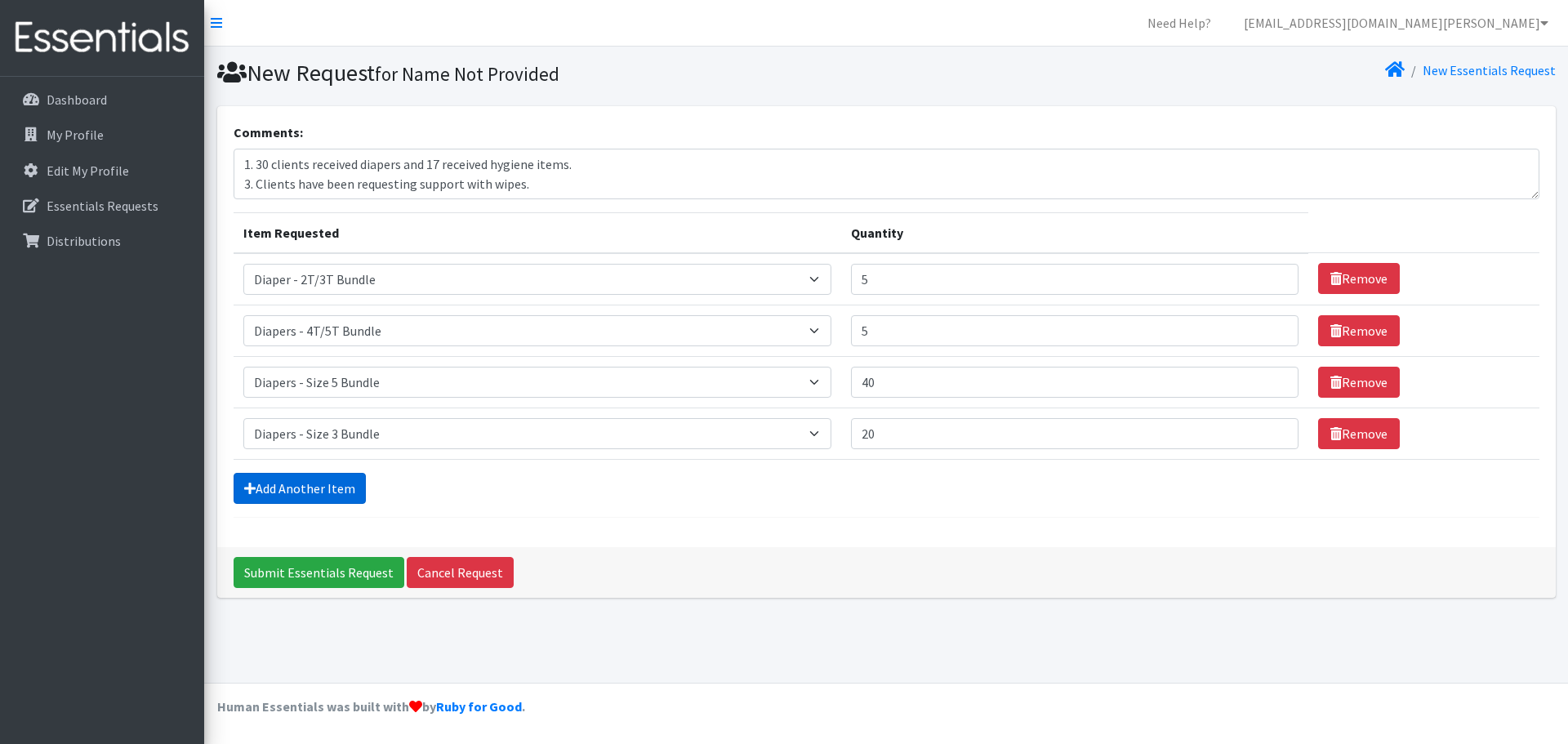
click at [294, 498] on link "Add Another Item" at bounding box center [299, 489] width 132 height 31
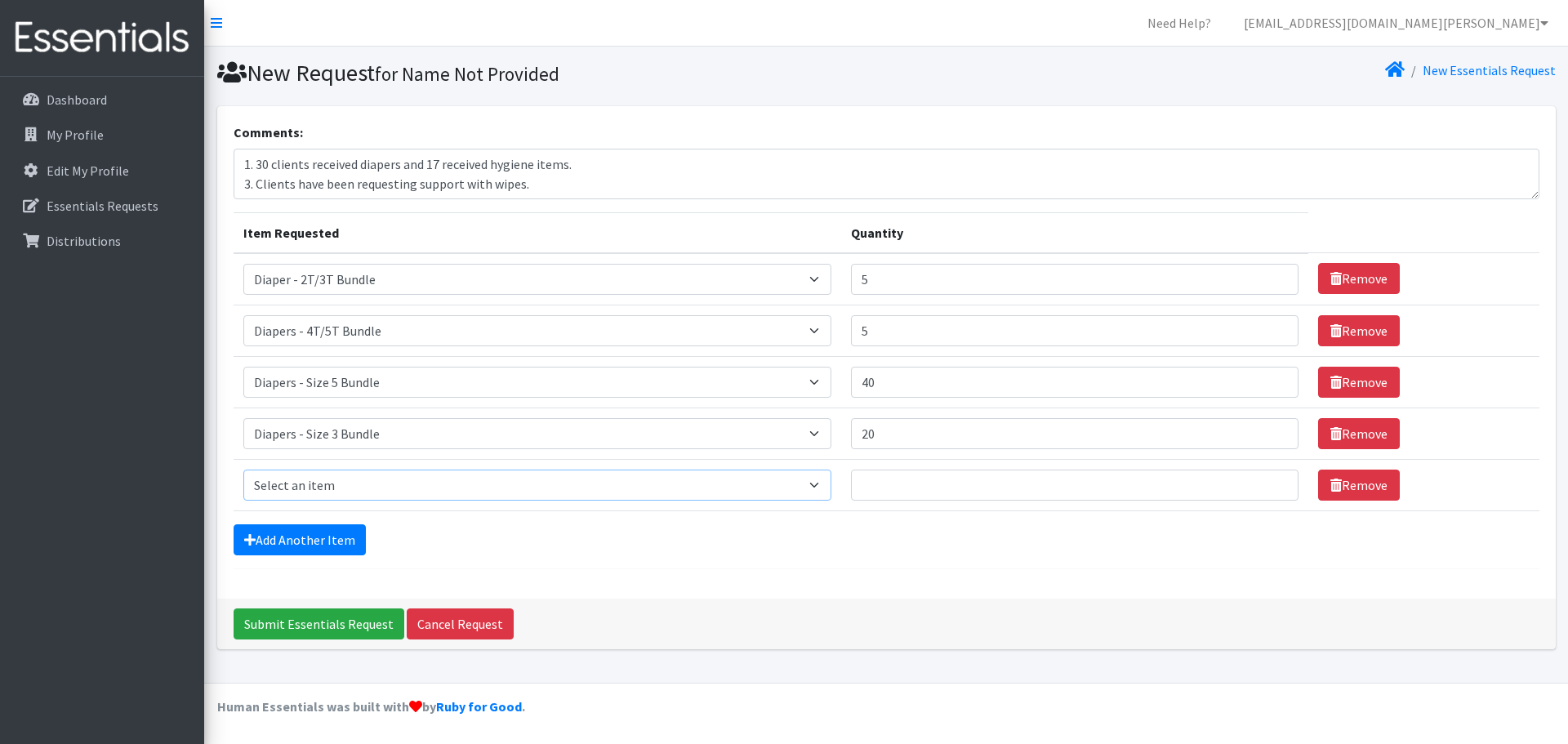
click at [407, 485] on select "Select an item Diaper - 2T/3T Bundle Diapers - 3T/4T Bundle Diapers - 4T/5T Bun…" at bounding box center [538, 486] width 589 height 31
select select "14872"
click at [243, 470] on select "Select an item Diaper - 2T/3T Bundle Diapers - 3T/4T Bundle Diapers - 4T/5T Bun…" at bounding box center [538, 486] width 589 height 31
click at [1138, 496] on input "Quantity" at bounding box center [1074, 486] width 448 height 31
type input "10"
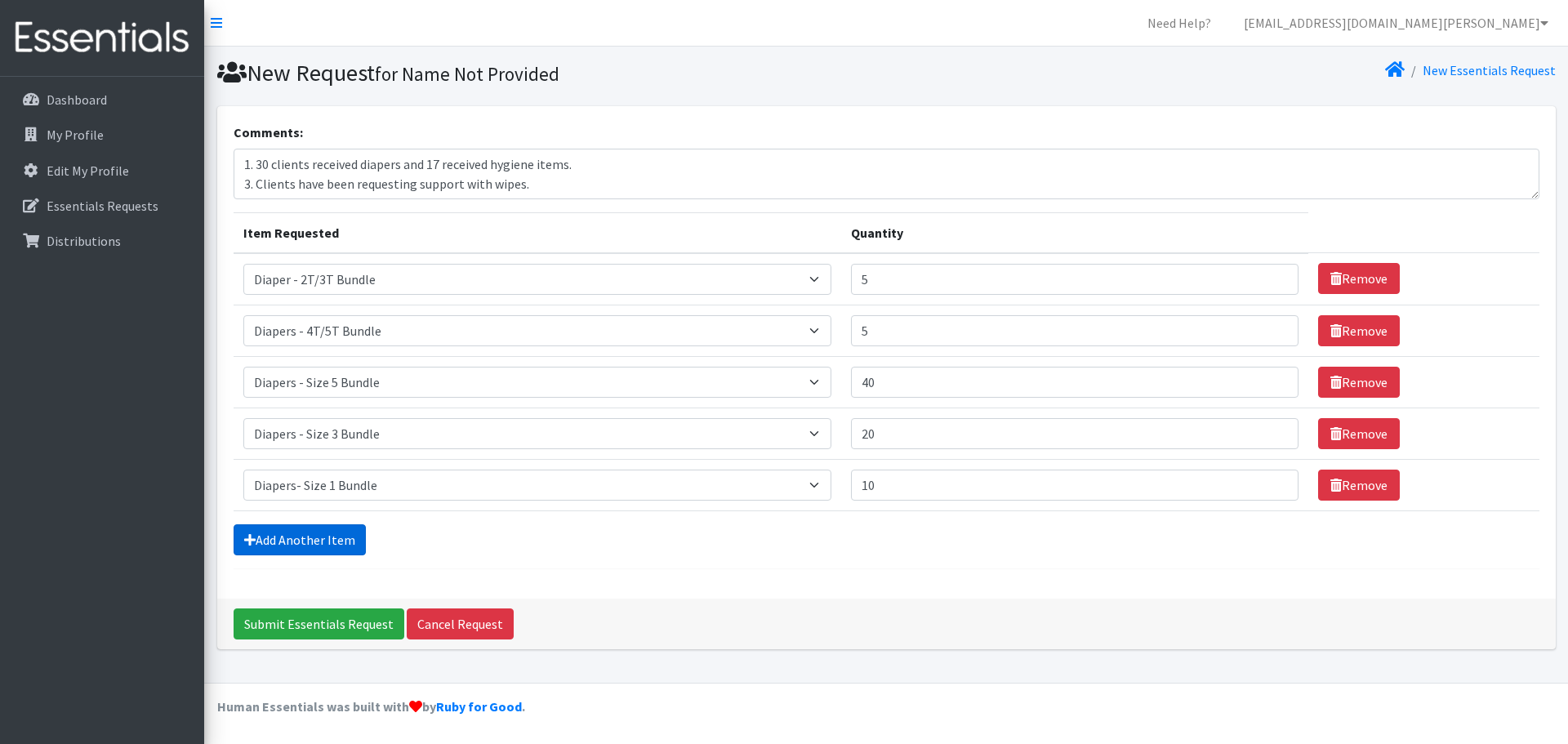
click at [309, 540] on link "Add Another Item" at bounding box center [299, 540] width 132 height 31
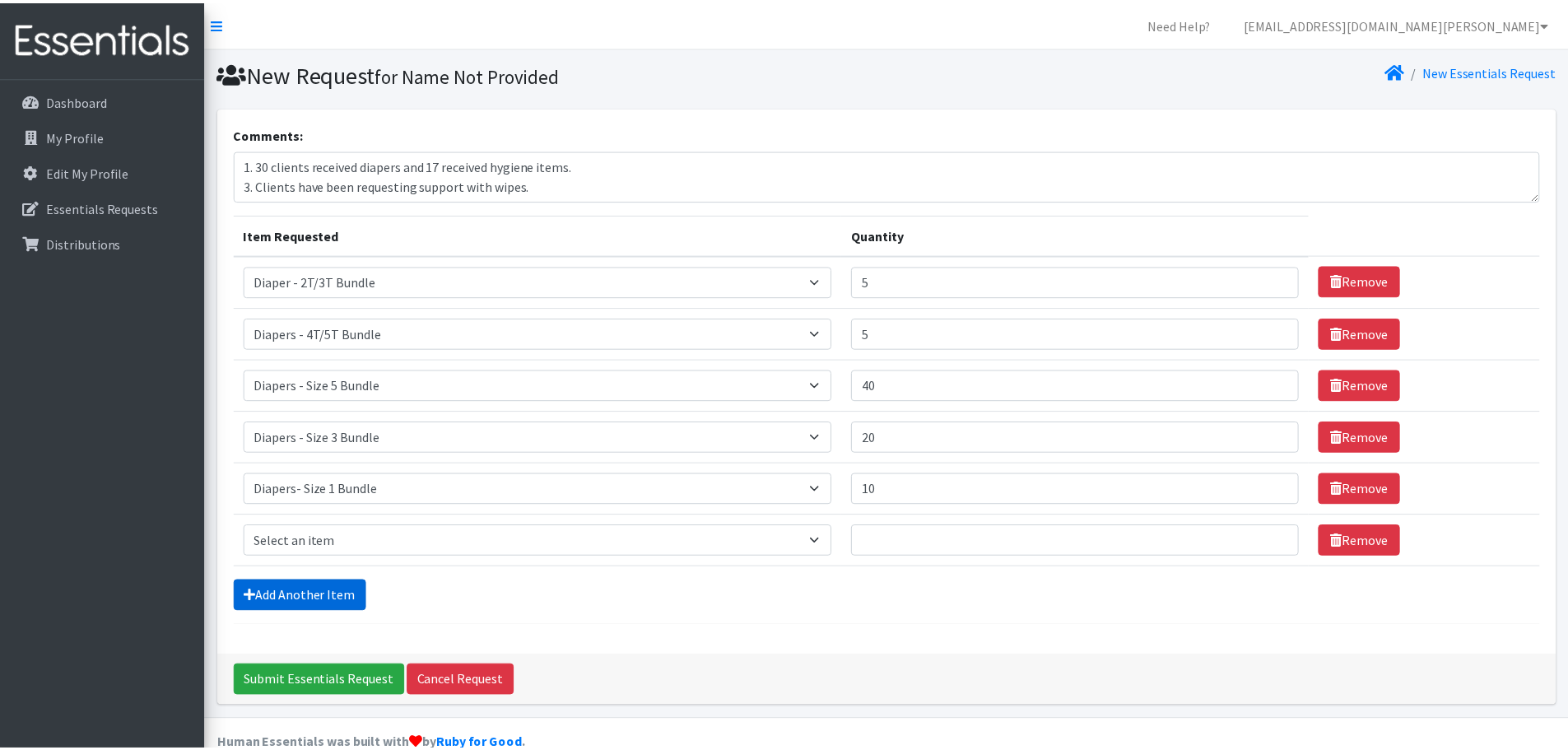
scroll to position [32, 0]
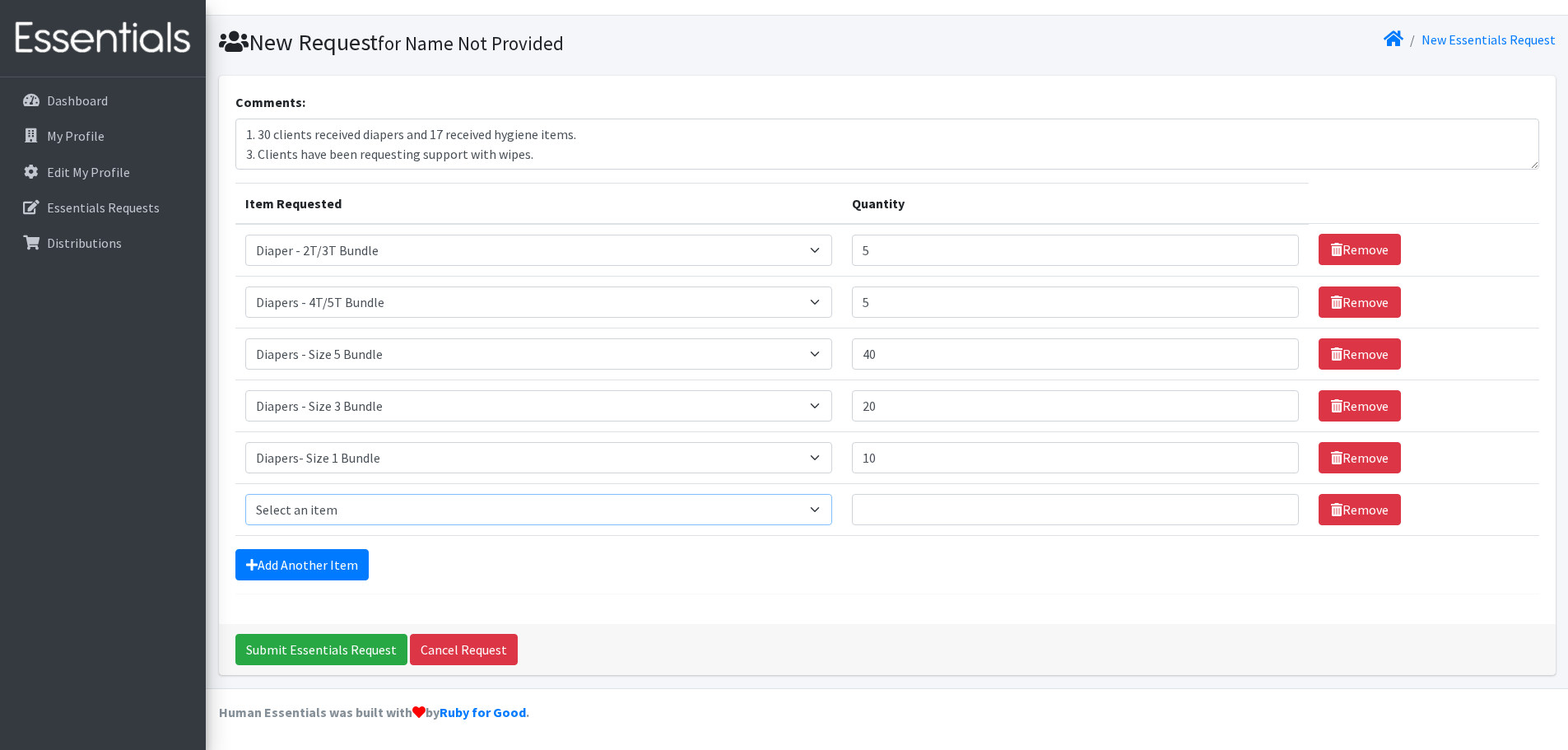
click at [804, 515] on select "Select an item Diaper - 2T/3T Bundle Diapers - 3T/4T Bundle Diapers - 4T/5T Bun…" at bounding box center [538, 510] width 587 height 32
select select "14889"
click at [245, 494] on select "Select an item Diaper - 2T/3T Bundle Diapers - 3T/4T Bundle Diapers - 4T/5T Bun…" at bounding box center [538, 510] width 587 height 32
click at [963, 515] on input "Quantity" at bounding box center [1074, 510] width 446 height 32
type input "20"
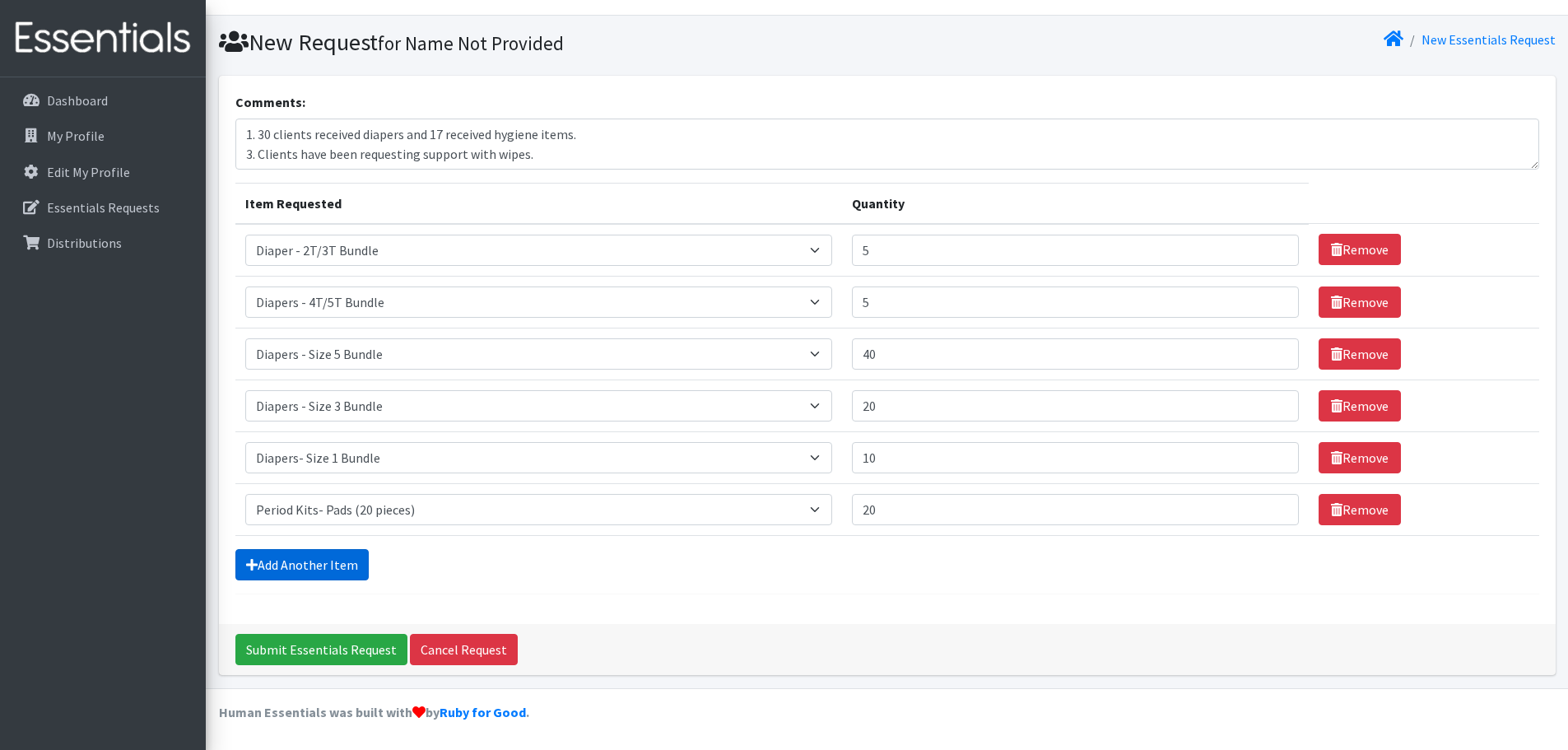
click at [287, 577] on link "Add Another Item" at bounding box center [302, 565] width 133 height 32
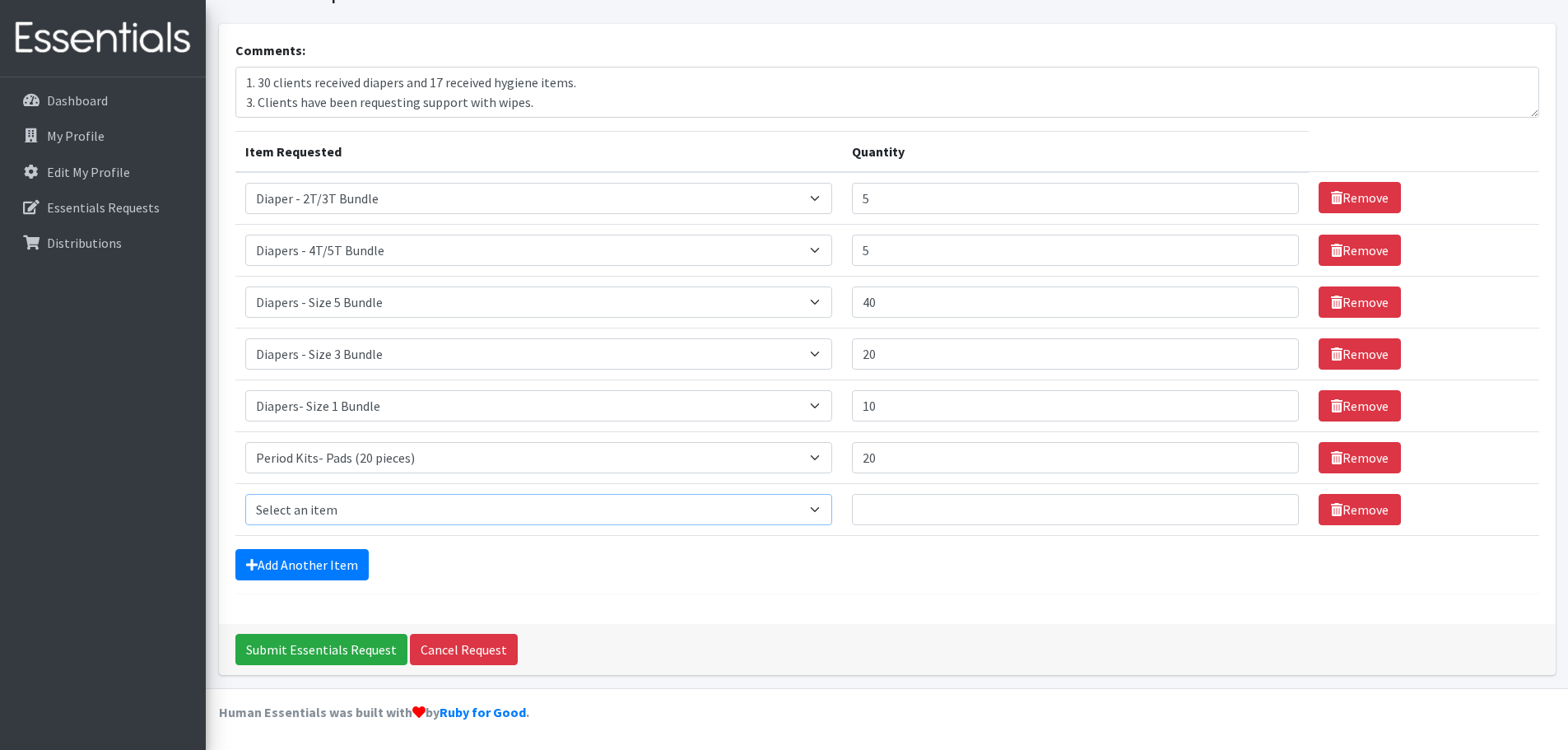
click at [332, 506] on select "Select an item Diaper - 2T/3T Bundle Diapers - 3T/4T Bundle Diapers - 4T/5T Bun…" at bounding box center [538, 510] width 587 height 32
click at [601, 598] on div "Comments: 1. 30 clients received diapers and 17 received hygiene items. 3. Clie…" at bounding box center [887, 324] width 1337 height 600
click at [356, 510] on select "Select an item Diaper - 2T/3T Bundle Diapers - 3T/4T Bundle Diapers - 4T/5T Bun…" at bounding box center [538, 510] width 587 height 32
select select "14873"
click at [245, 494] on select "Select an item Diaper - 2T/3T Bundle Diapers - 3T/4T Bundle Diapers - 4T/5T Bun…" at bounding box center [538, 510] width 587 height 32
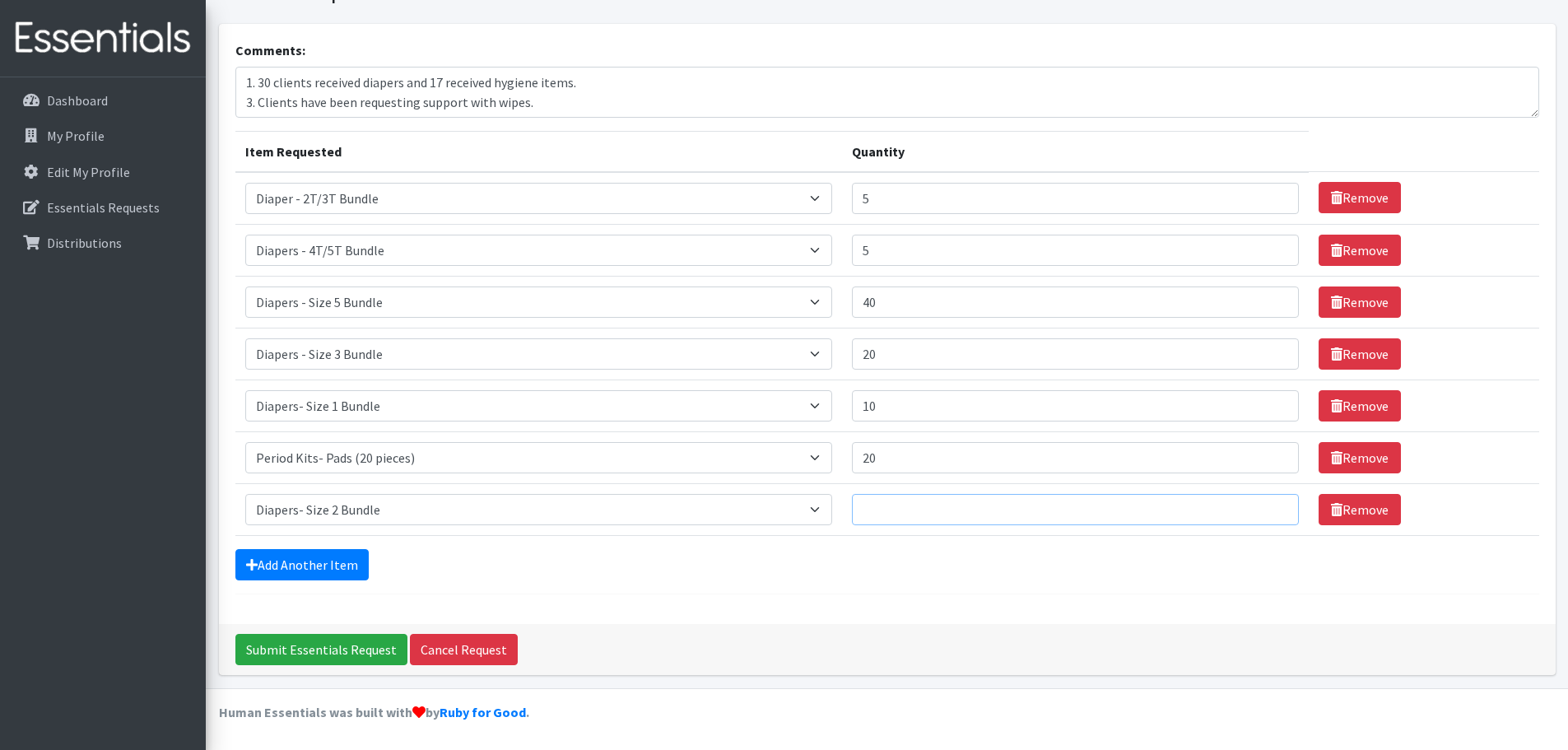
click at [911, 515] on input "Quantity" at bounding box center [1074, 510] width 446 height 32
type input "20"
click at [294, 567] on link "Add Another Item" at bounding box center [302, 565] width 133 height 32
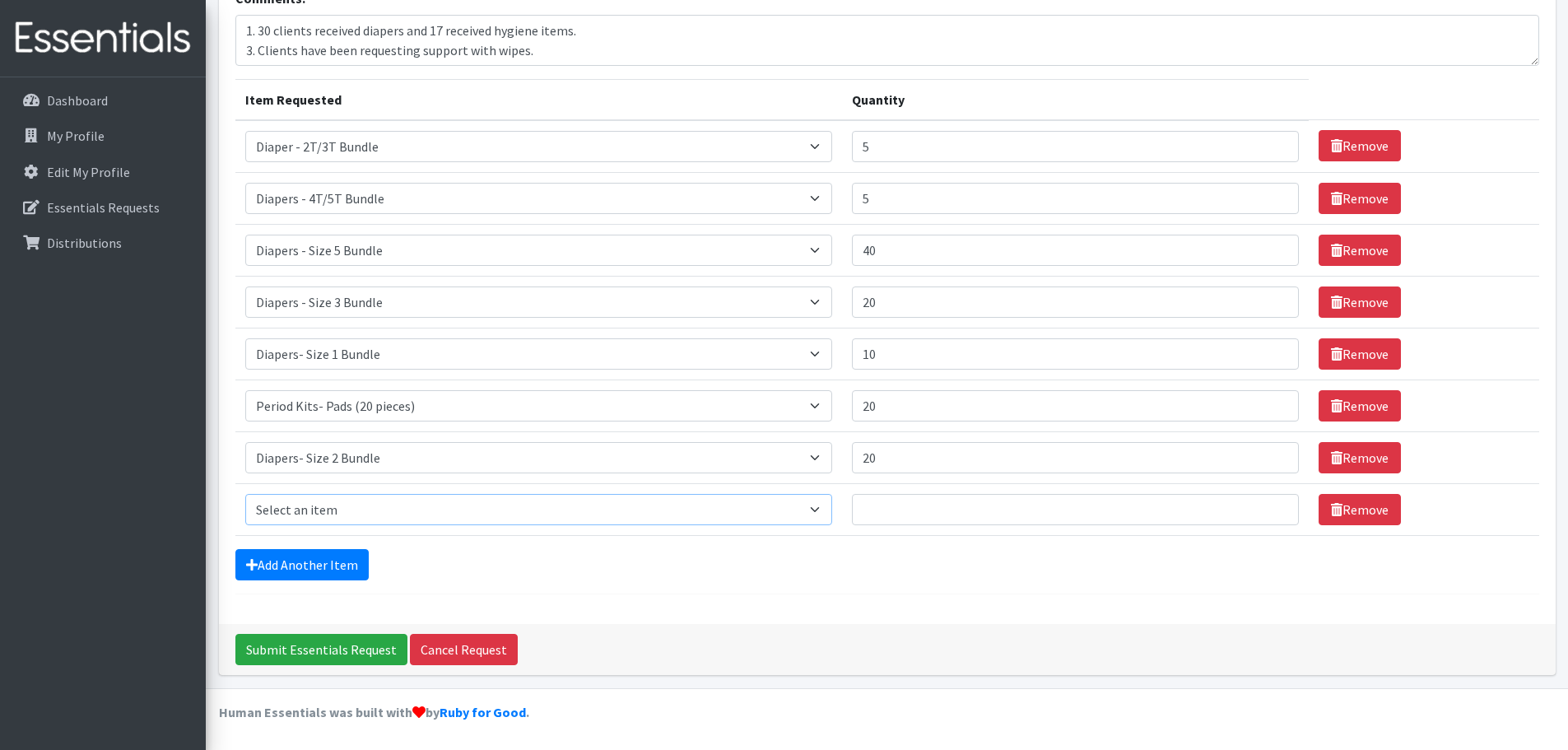
click at [344, 520] on select "Select an item Diaper - 2T/3T Bundle Diapers - 3T/4T Bundle Diapers - 4T/5T Bun…" at bounding box center [538, 510] width 587 height 32
select select "14875"
click at [245, 494] on select "Select an item Diaper - 2T/3T Bundle Diapers - 3T/4T Bundle Diapers - 4T/5T Bun…" at bounding box center [538, 510] width 587 height 32
click at [986, 516] on input "Quantity" at bounding box center [1074, 510] width 446 height 32
type input "20"
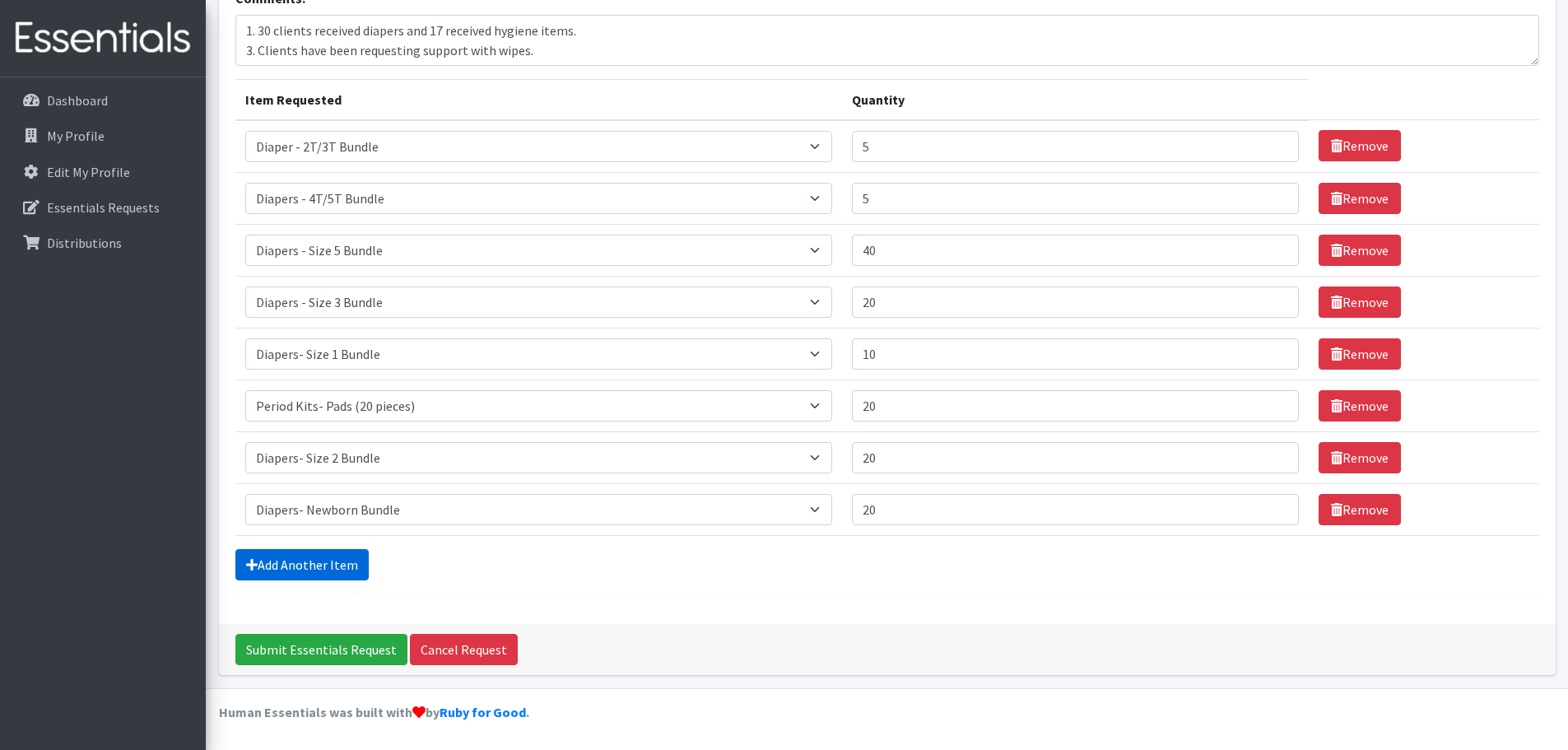
click at [347, 566] on link "Add Another Item" at bounding box center [302, 565] width 133 height 32
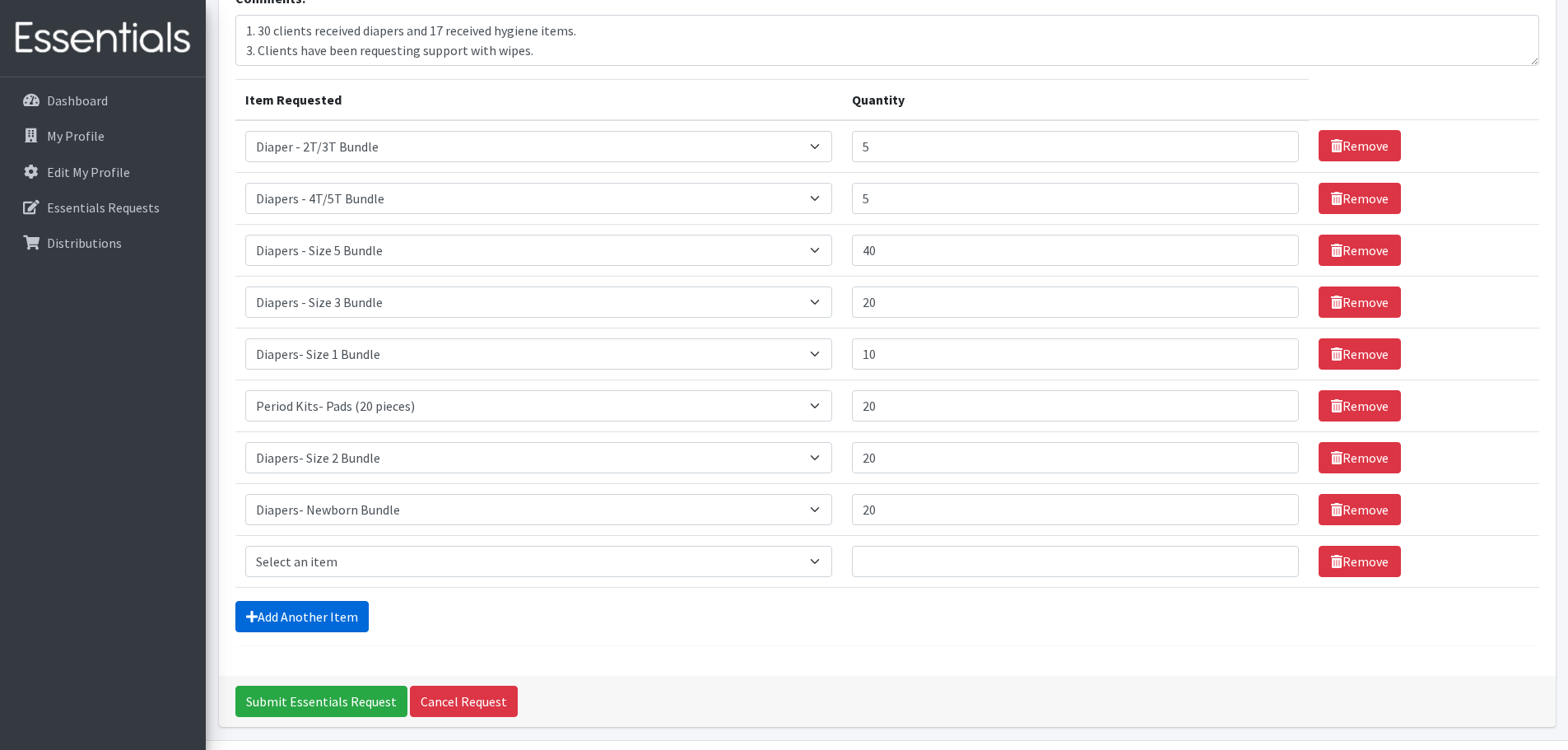
scroll to position [187, 0]
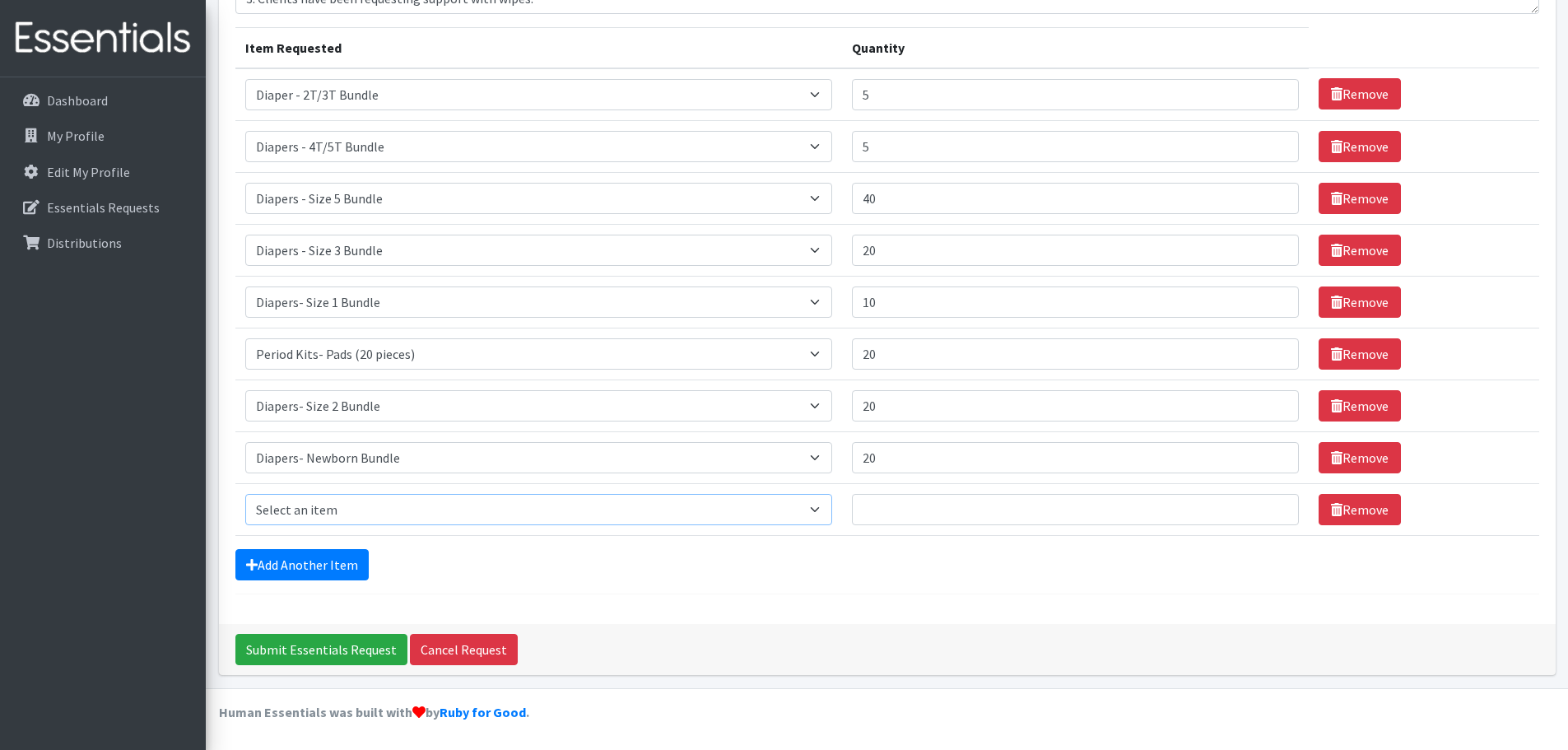
click at [370, 511] on select "Select an item Diaper - 2T/3T Bundle Diapers - 3T/4T Bundle Diapers - 4T/5T Bun…" at bounding box center [538, 510] width 587 height 32
select select "1634"
click at [245, 494] on select "Select an item Diaper - 2T/3T Bundle Diapers - 3T/4T Bundle Diapers - 4T/5T Bun…" at bounding box center [538, 510] width 587 height 32
click at [946, 511] on input "Quantity" at bounding box center [1074, 510] width 446 height 32
type input "20"
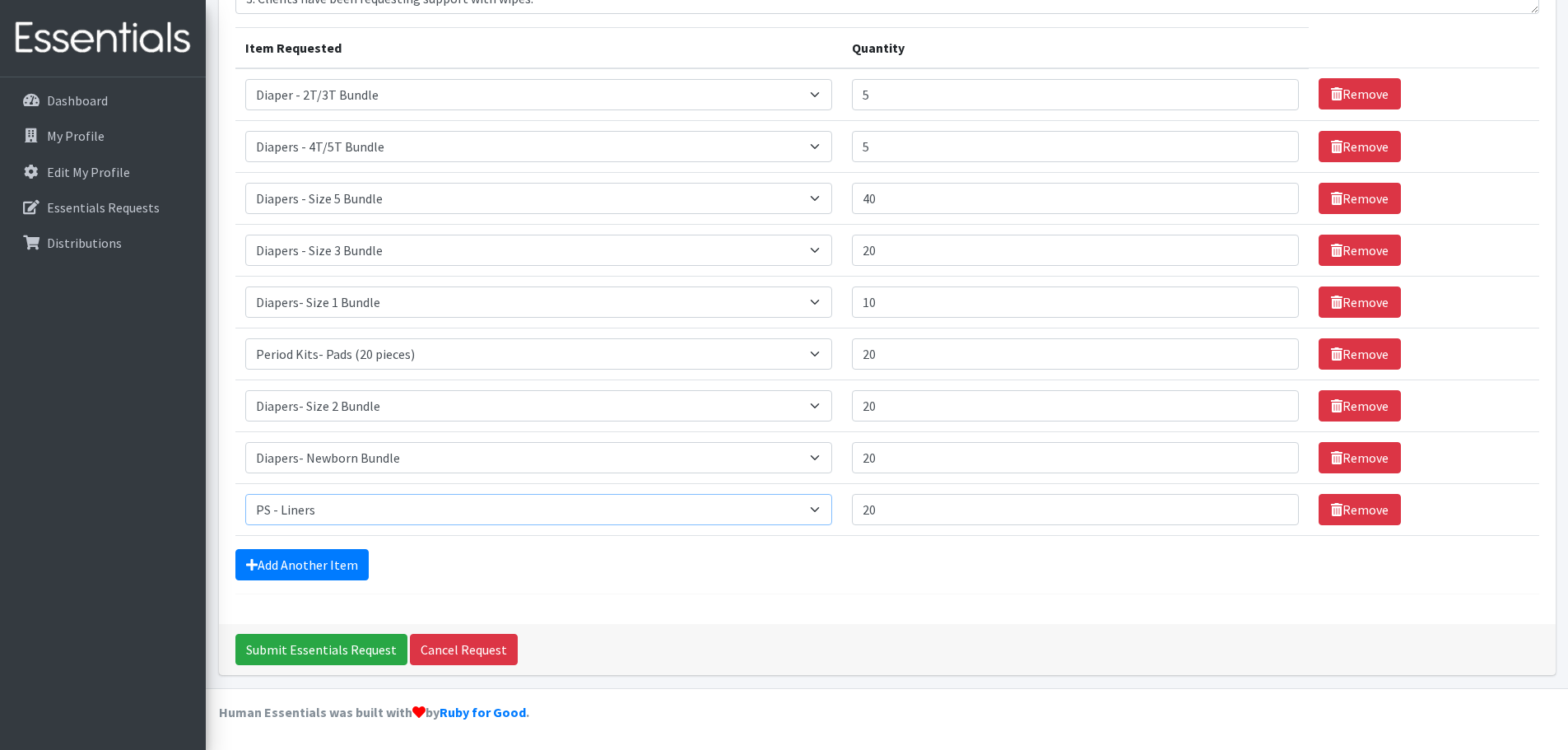
click at [780, 511] on select "Select an item Diaper - 2T/3T Bundle Diapers - 3T/4T Bundle Diapers - 4T/5T Bun…" at bounding box center [538, 510] width 587 height 32
select select "2202"
click at [245, 494] on select "Select an item Diaper - 2T/3T Bundle Diapers - 3T/4T Bundle Diapers - 4T/5T Bun…" at bounding box center [538, 510] width 587 height 32
click at [263, 567] on link "Add Another Item" at bounding box center [302, 565] width 133 height 32
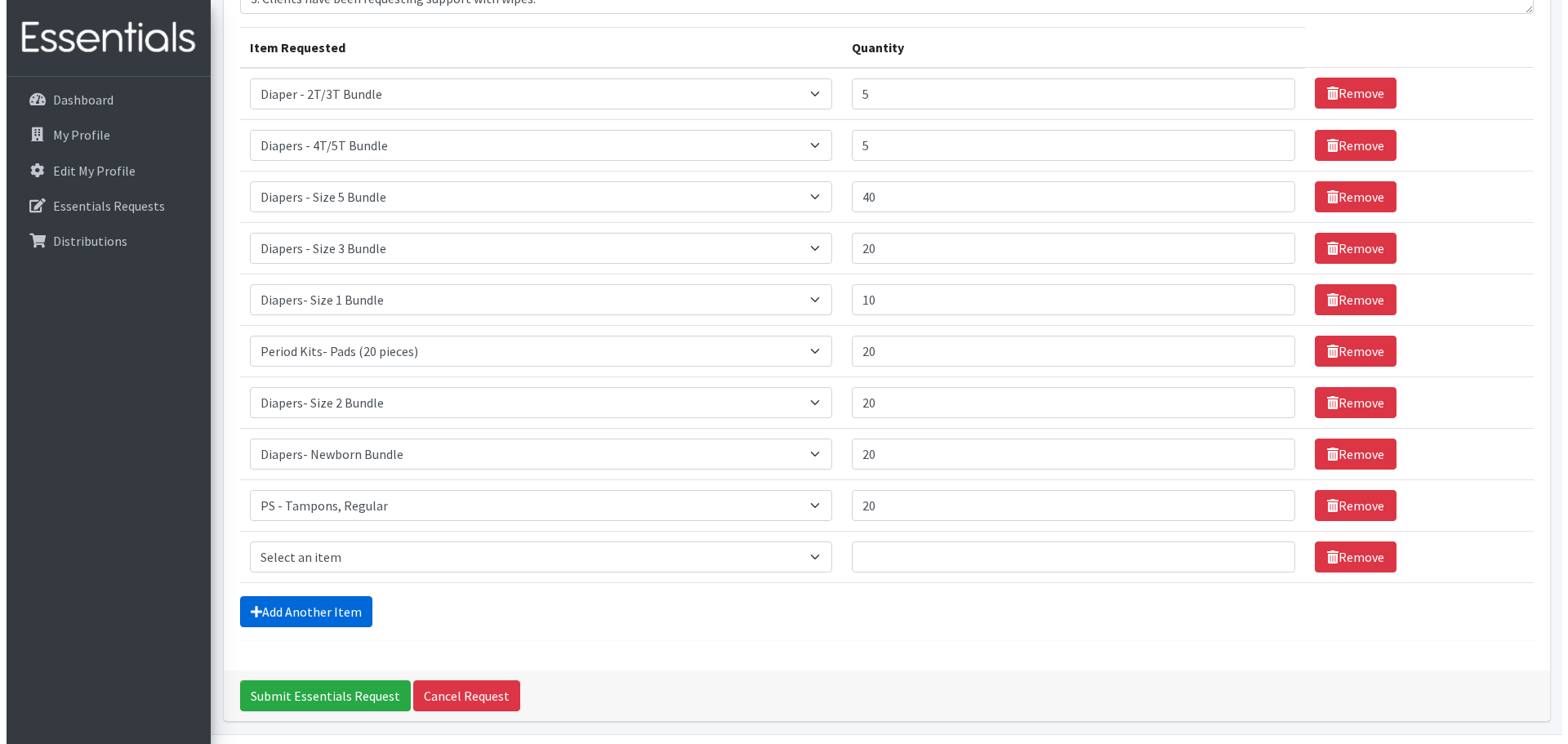
scroll to position [237, 0]
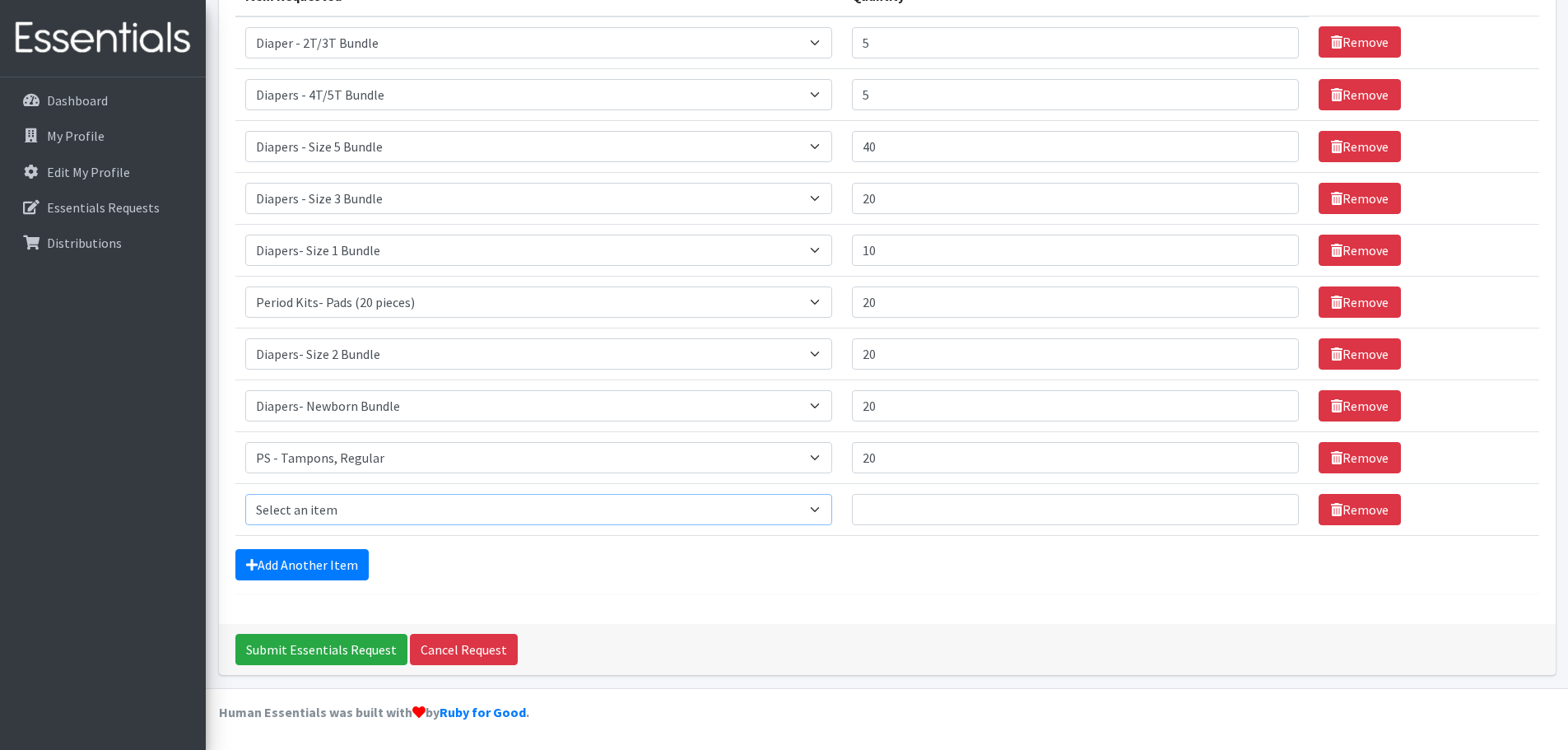
click at [353, 510] on select "Select an item Diaper - 2T/3T Bundle Diapers - 3T/4T Bundle Diapers - 4T/5T Bun…" at bounding box center [538, 510] width 587 height 32
select select "1634"
click at [245, 494] on select "Select an item Diaper - 2T/3T Bundle Diapers - 3T/4T Bundle Diapers - 4T/5T Bun…" at bounding box center [538, 510] width 587 height 32
click at [1000, 516] on input "Quantity" at bounding box center [1074, 510] width 446 height 32
type input "20"
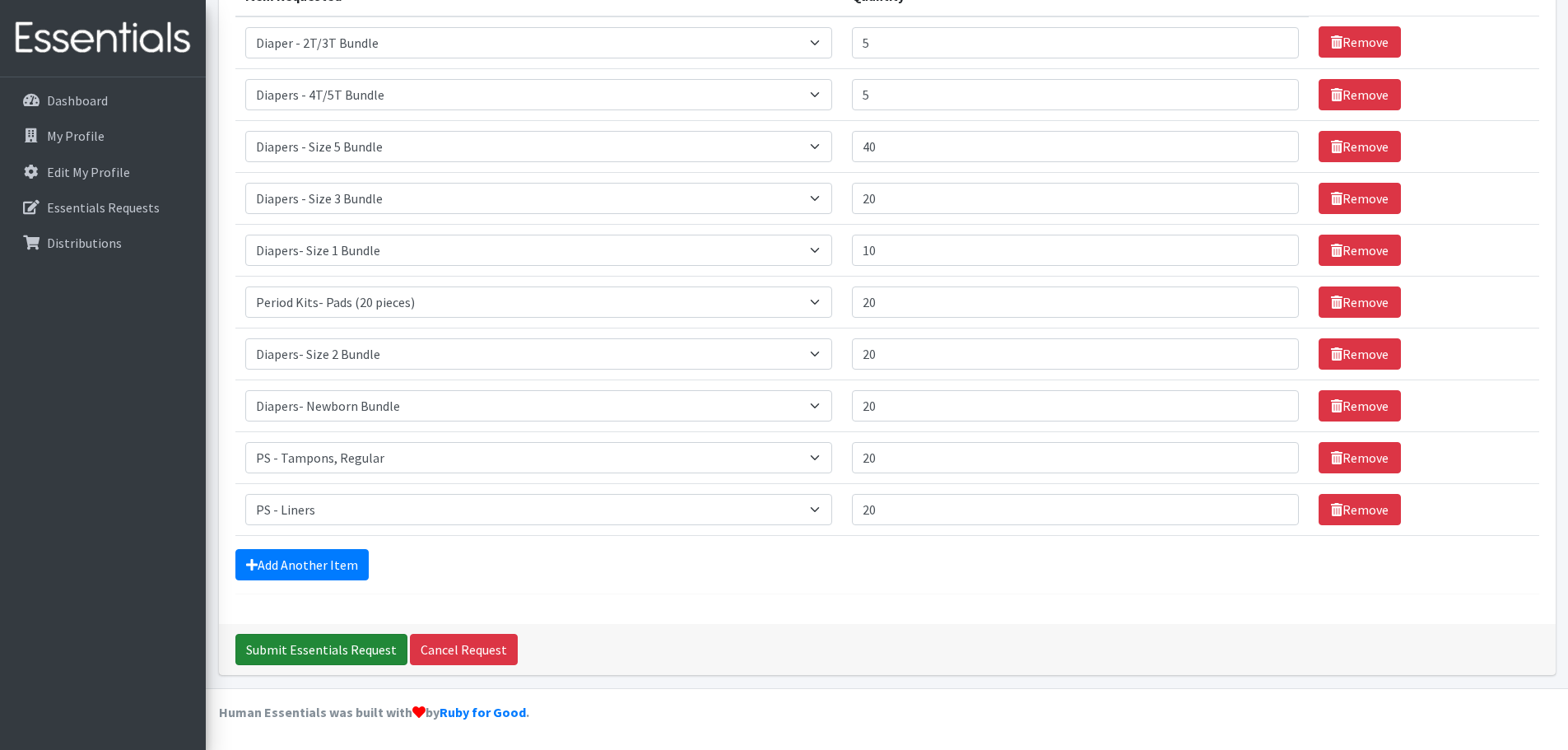
click at [332, 649] on input "Submit Essentials Request" at bounding box center [321, 650] width 172 height 32
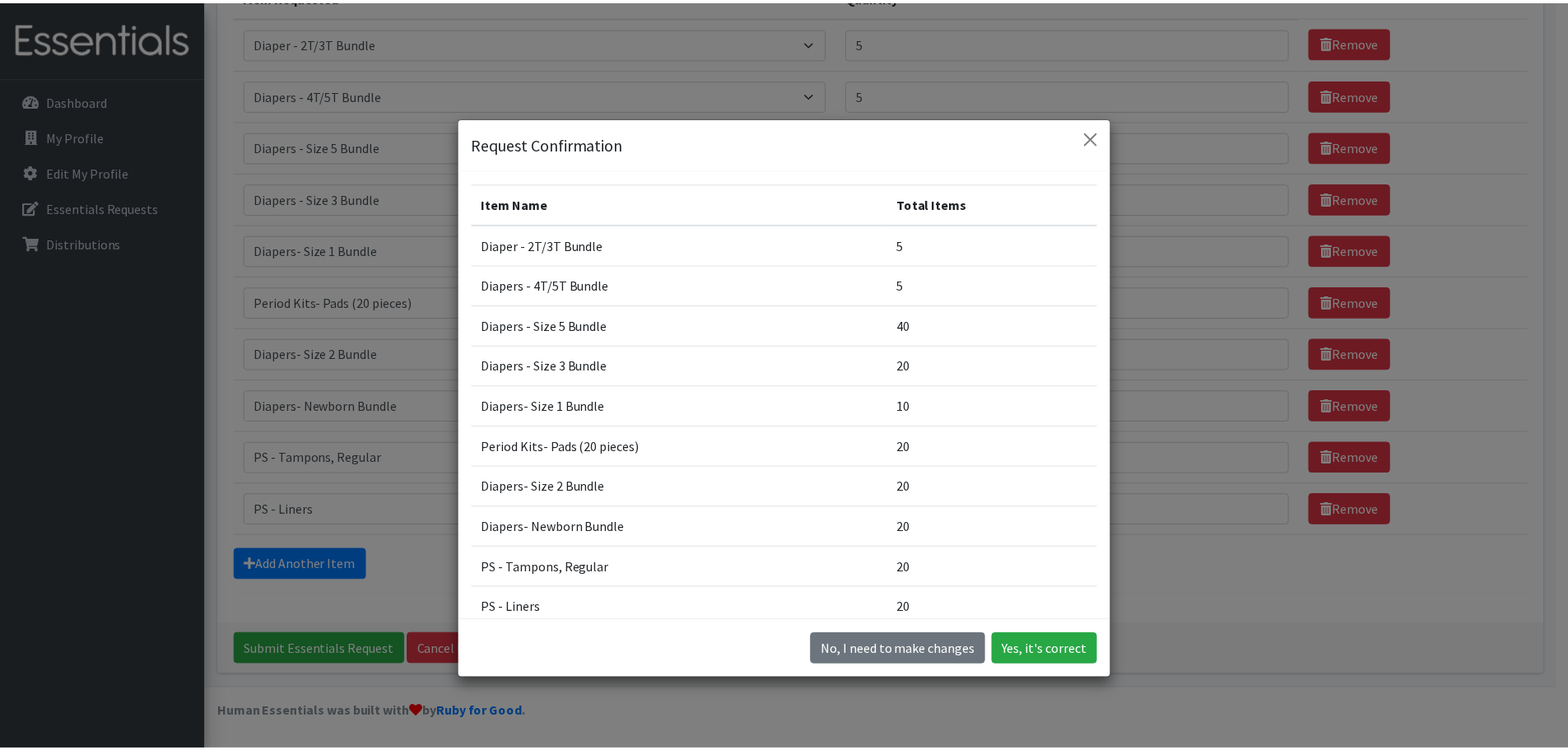
scroll to position [82, 0]
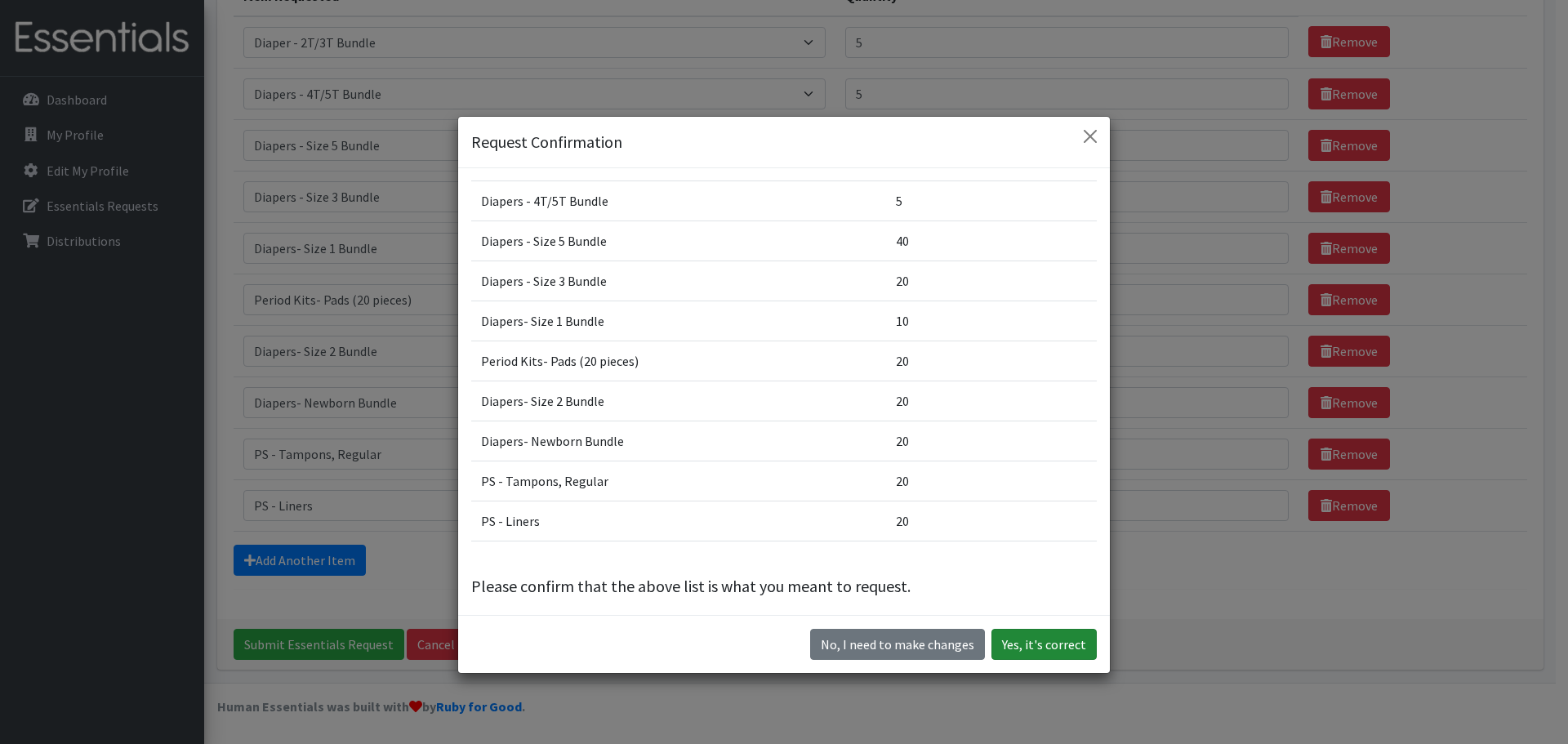
click at [1035, 637] on button "Yes, it's correct" at bounding box center [1045, 645] width 106 height 31
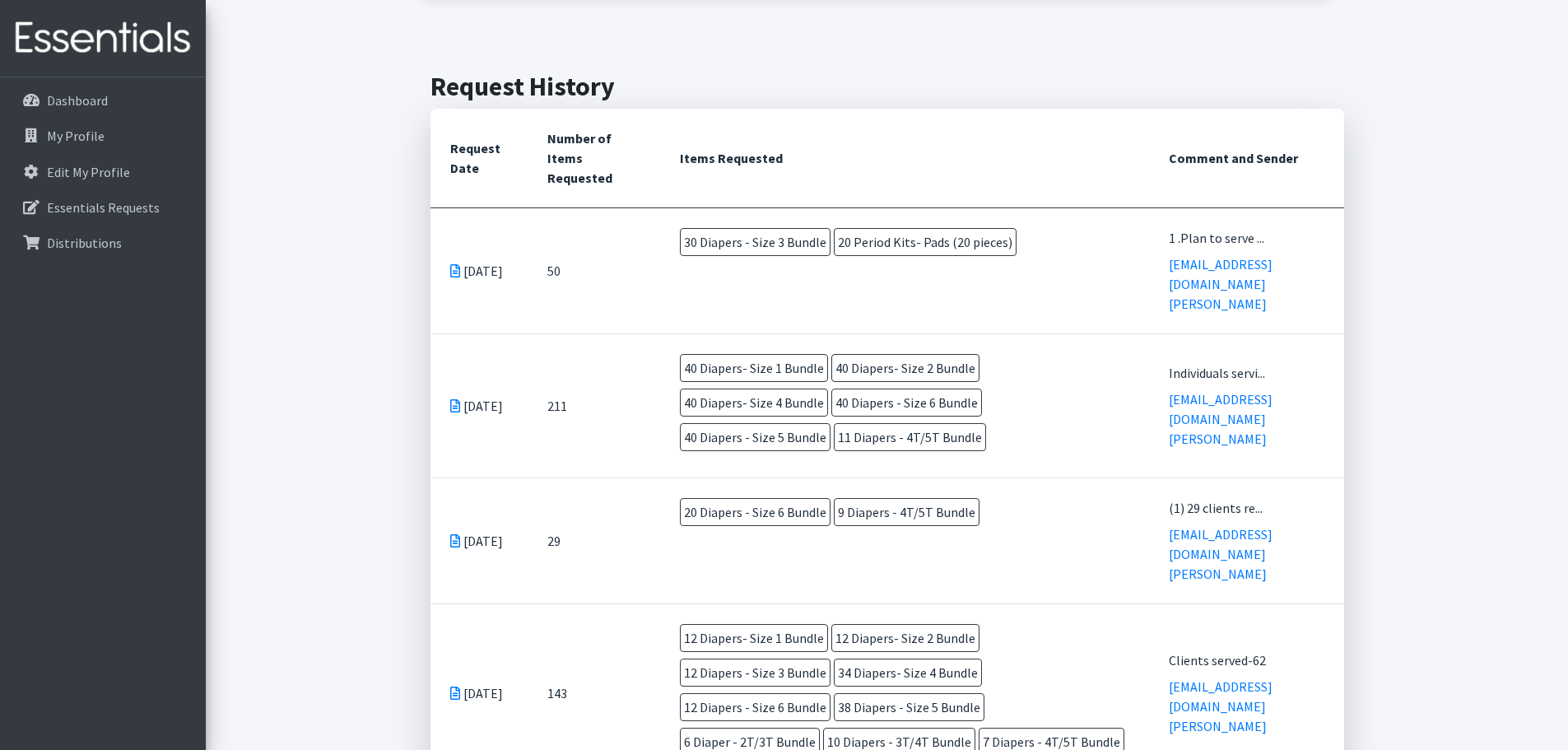
scroll to position [412, 0]
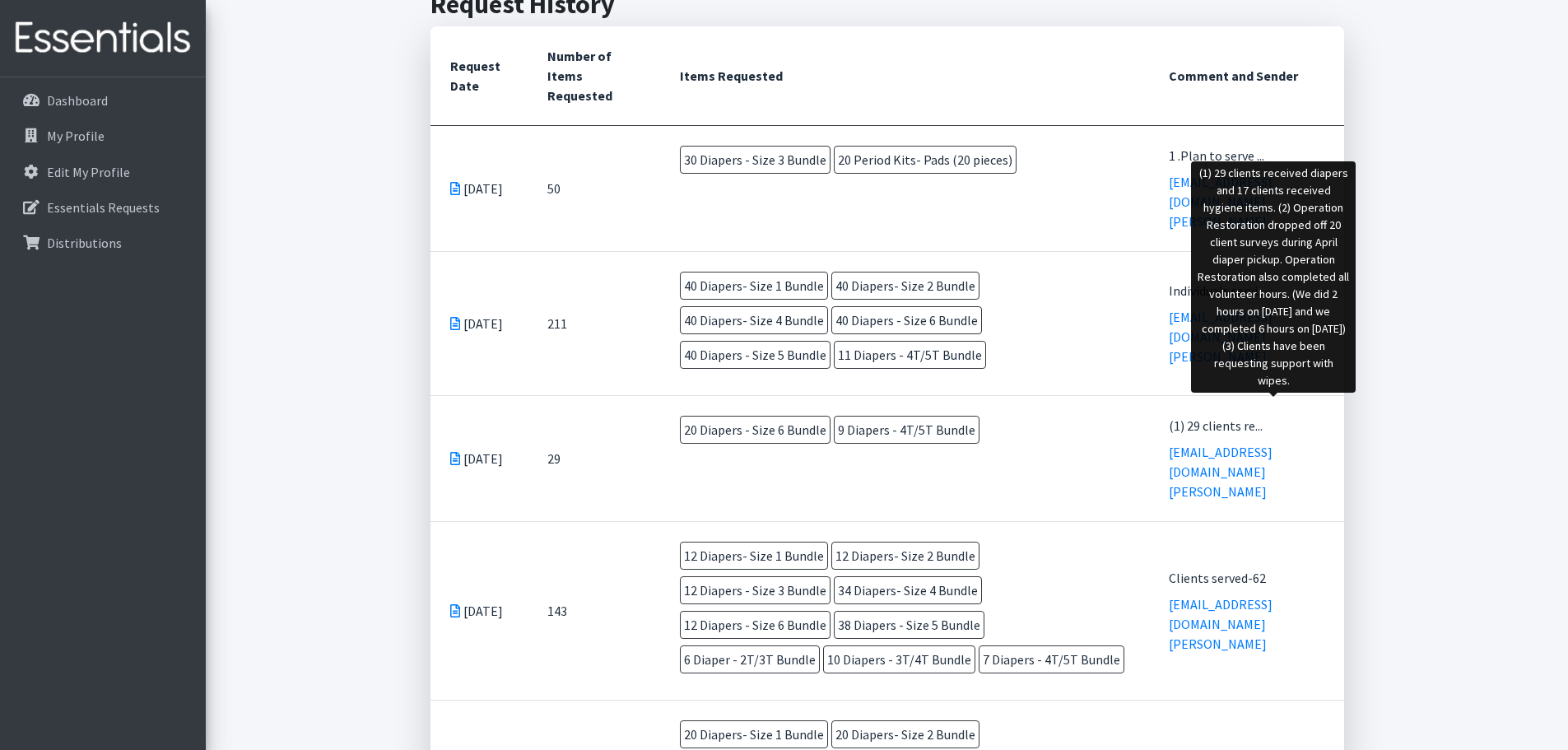
click at [1260, 416] on div "(1) 29 clients re..." at bounding box center [1246, 426] width 155 height 20
click at [1259, 416] on div "(1) 29 clients re..." at bounding box center [1246, 426] width 155 height 20
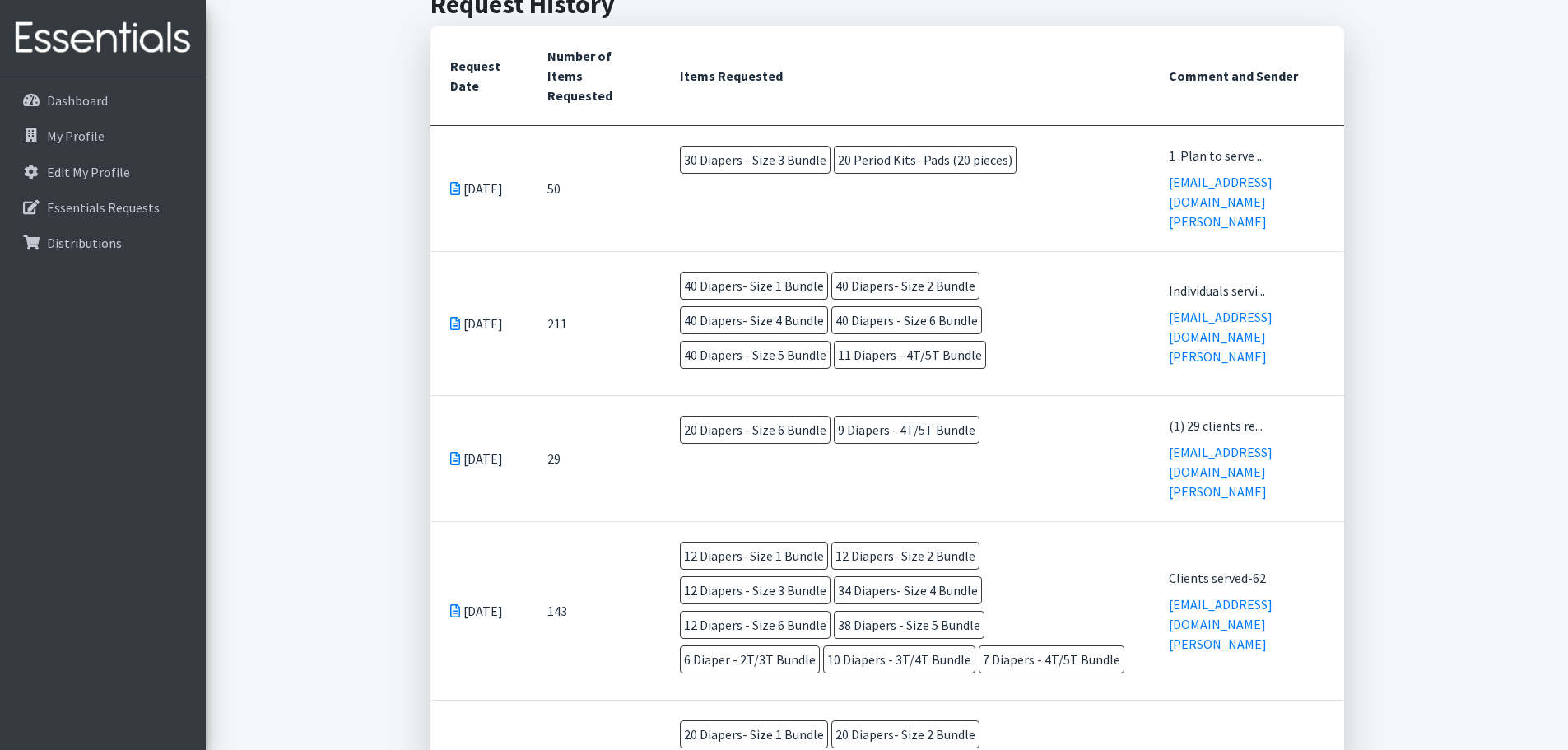
click at [1098, 437] on td "20 Diapers - Size 6 Bundle 9 Diapers - 4T/5T Bundle" at bounding box center [904, 432] width 489 height 74
drag, startPoint x: 1266, startPoint y: 409, endPoint x: 1226, endPoint y: 371, distance: 55.2
click at [1268, 568] on div "Clients served-62" at bounding box center [1246, 578] width 155 height 20
click at [1236, 568] on div "Clients served-62" at bounding box center [1246, 578] width 155 height 20
click at [1238, 568] on div "Clients served-62" at bounding box center [1246, 578] width 155 height 20
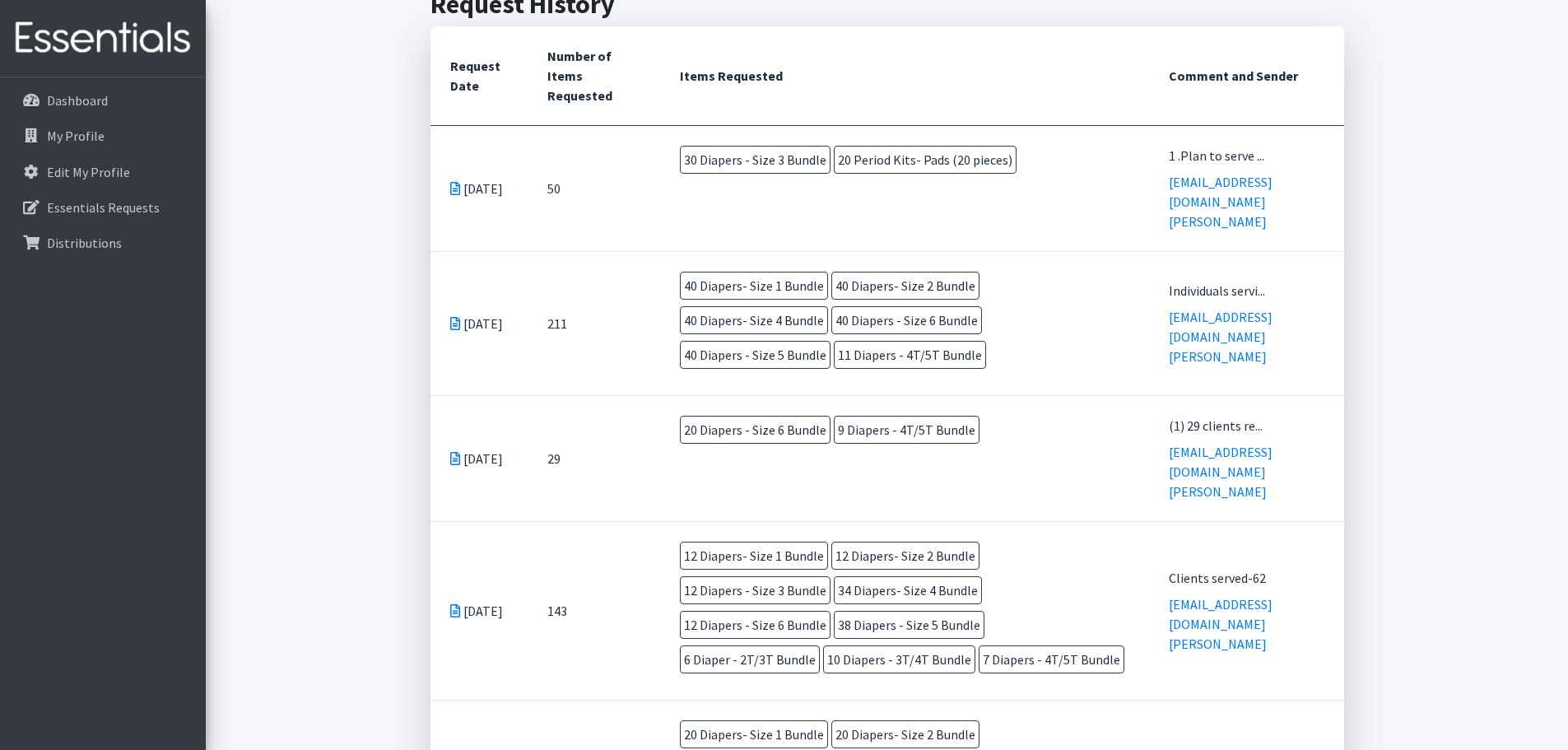
drag, startPoint x: 371, startPoint y: 201, endPoint x: 386, endPoint y: 199, distance: 15.1
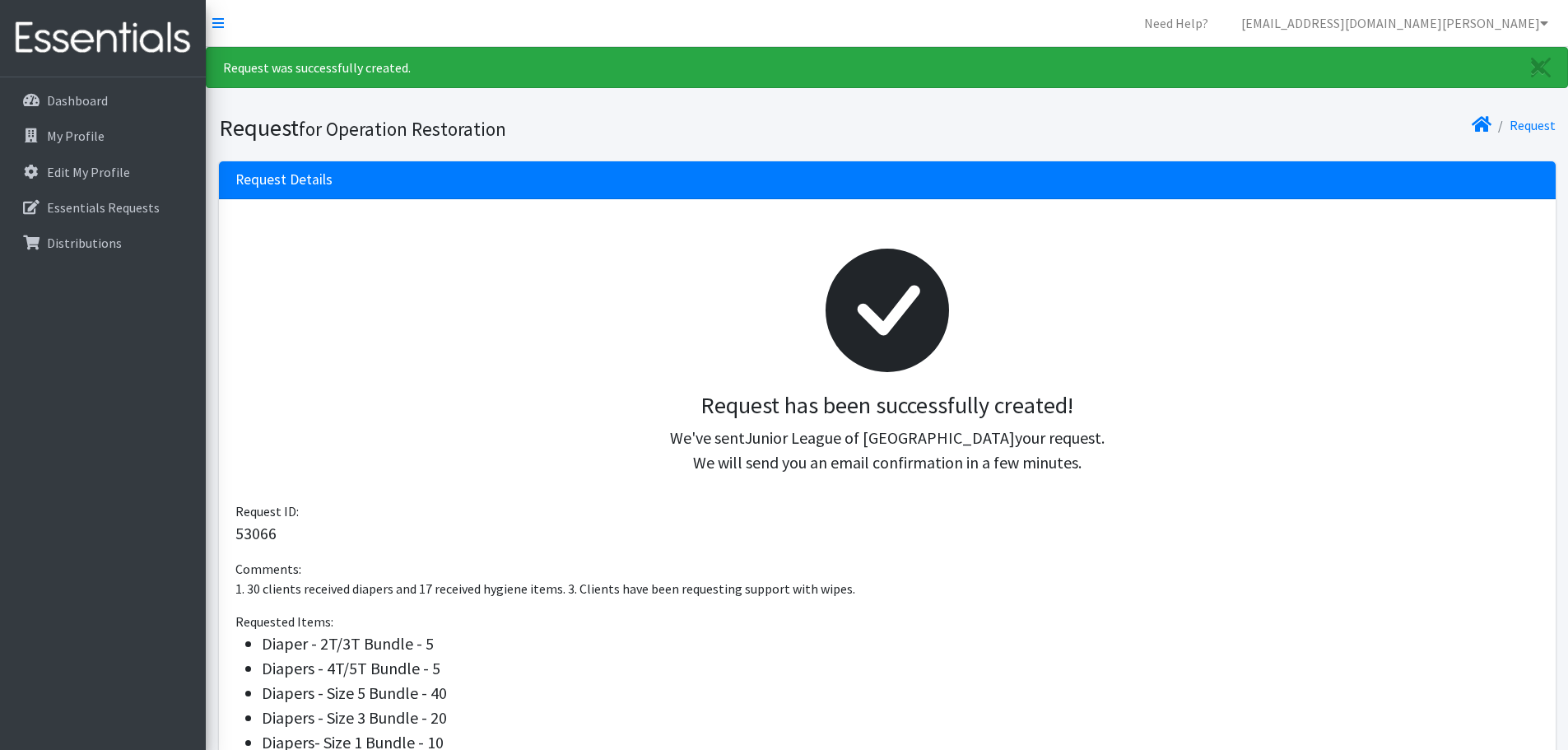
click at [568, 552] on div "Request has been successfully created! We've sent Junior League of [GEOGRAPHIC_…" at bounding box center [887, 605] width 1337 height 812
click at [562, 552] on div "Request has been successfully created! We've sent Junior League of [GEOGRAPHIC_…" at bounding box center [887, 605] width 1337 height 812
